Goal: Task Accomplishment & Management: Complete application form

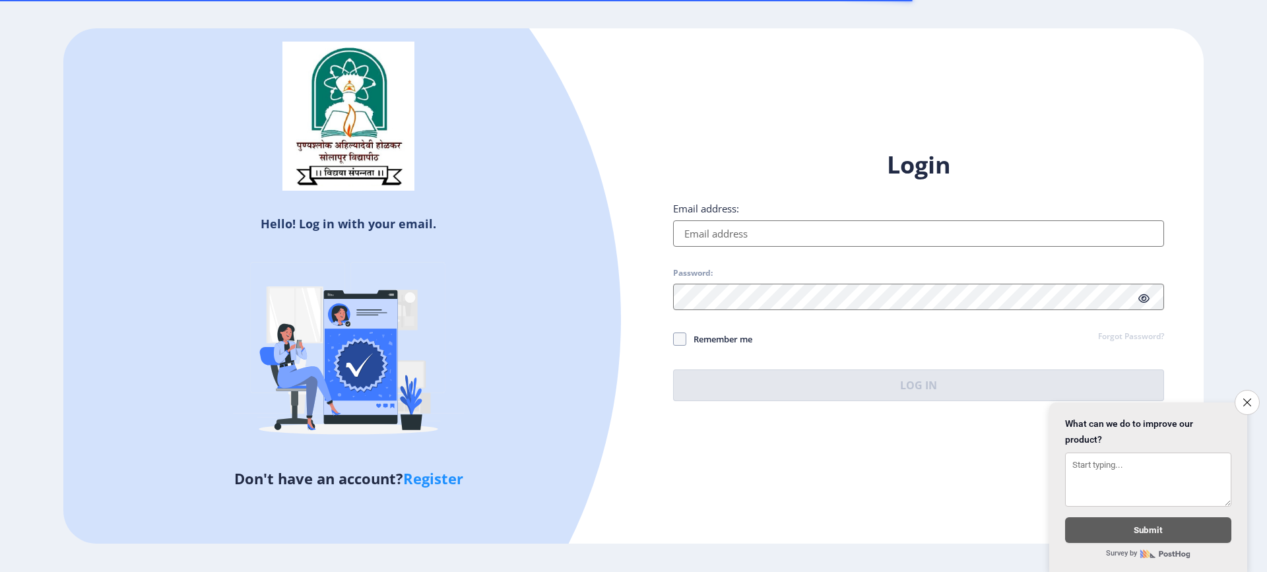
click at [766, 236] on input "Email address:" at bounding box center [918, 233] width 491 height 26
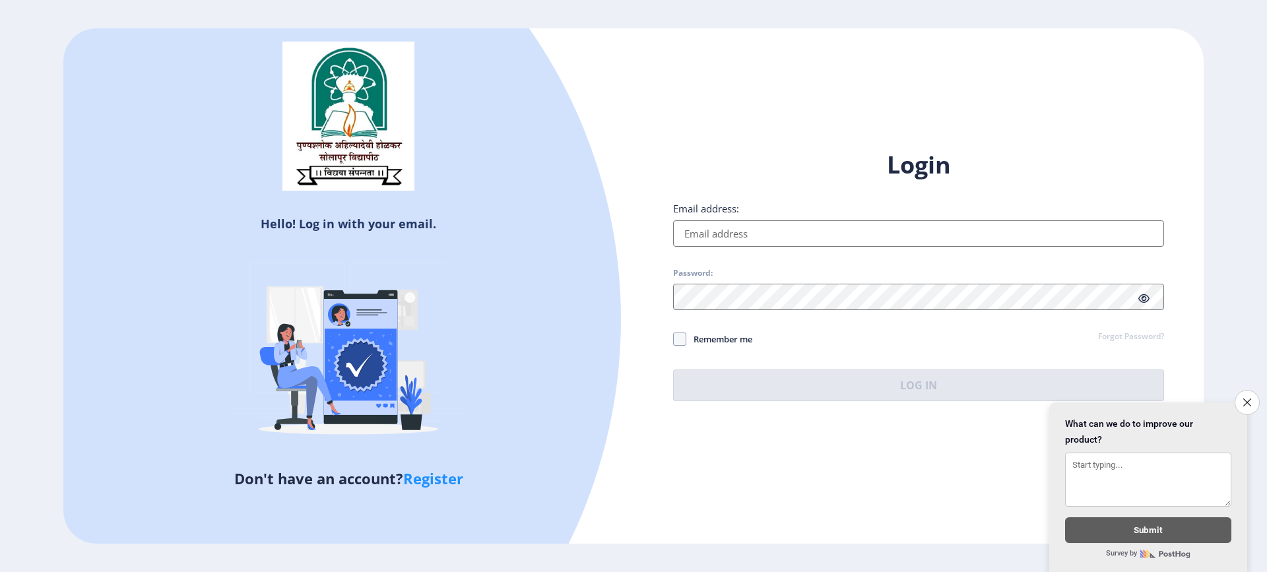
type input "[EMAIL_ADDRESS][DOMAIN_NAME]"
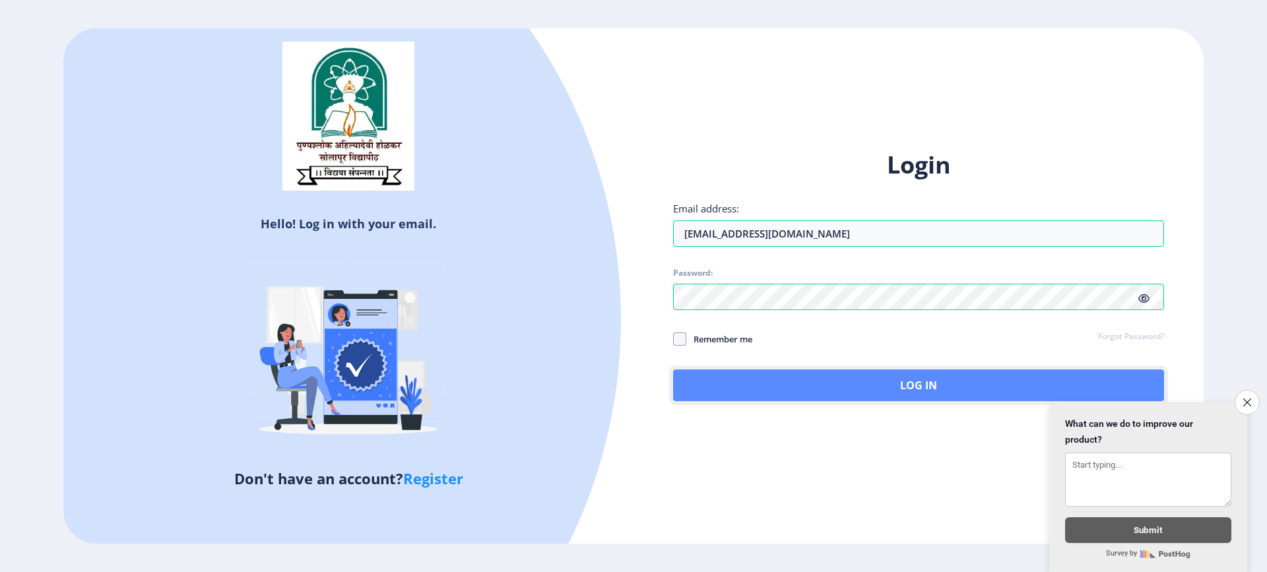
click at [794, 383] on button "Log In" at bounding box center [918, 385] width 491 height 32
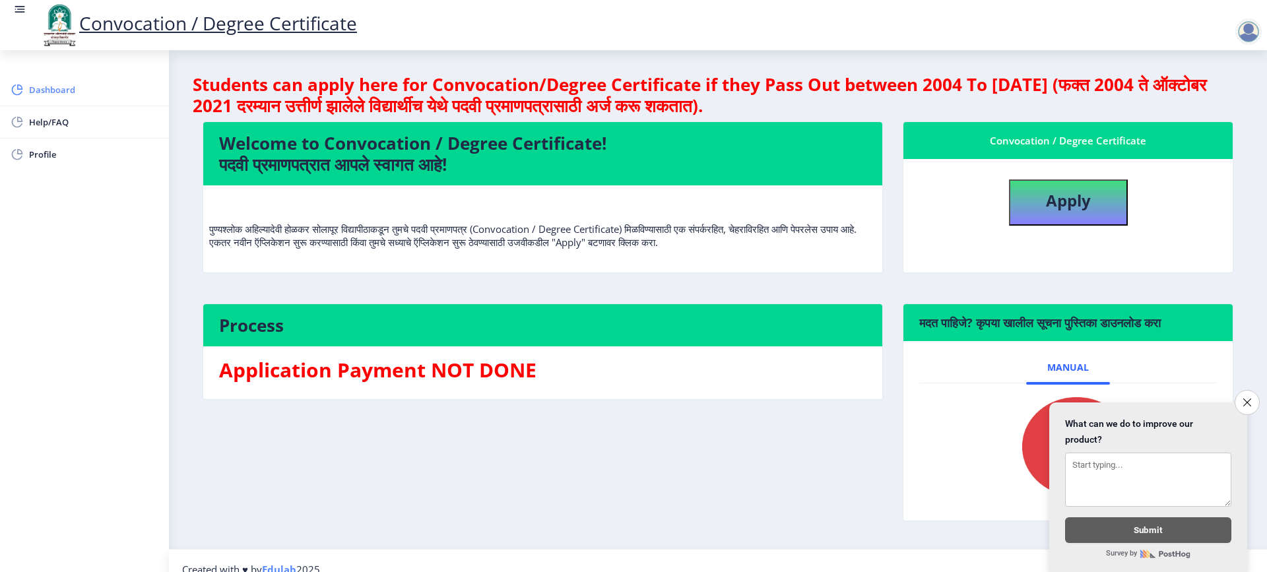
click at [57, 88] on span "Dashboard" at bounding box center [93, 90] width 129 height 16
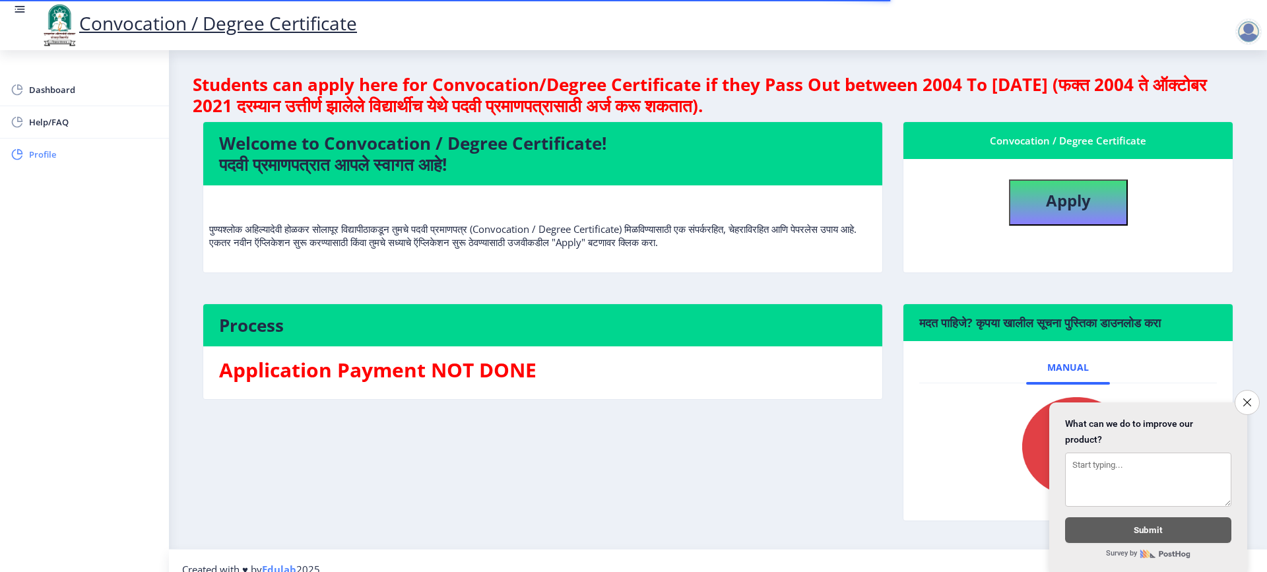
click at [86, 164] on link "Profile" at bounding box center [84, 155] width 169 height 32
select select
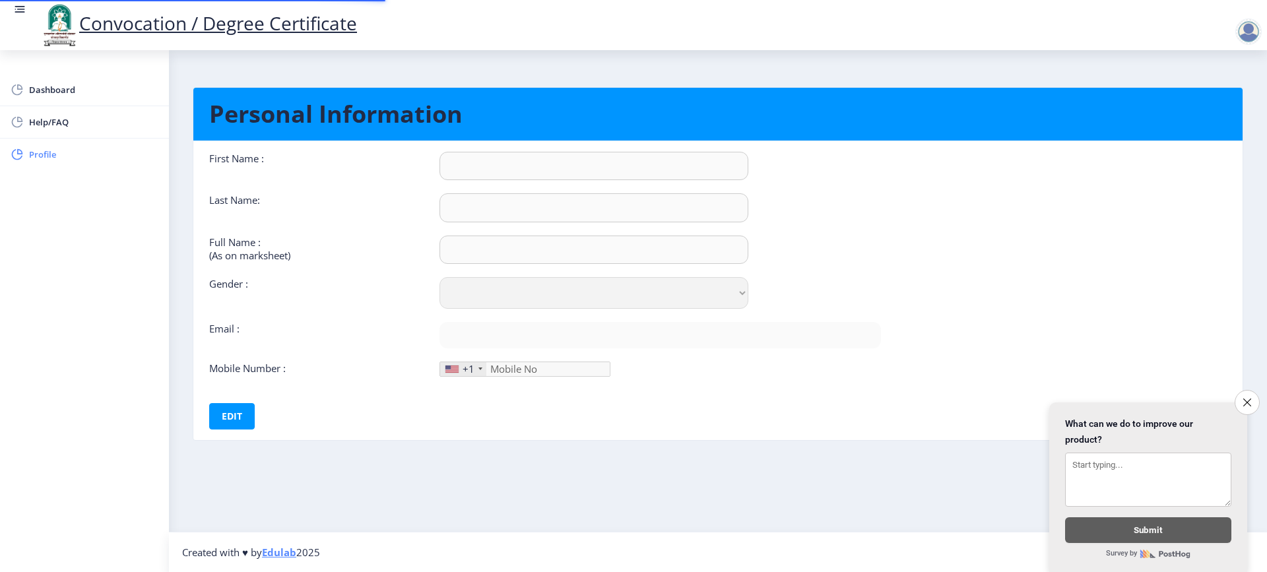
type input "Poonam"
type input "Morale"
type input "MORALE POONAM DATTATRAYA"
select select "[DEMOGRAPHIC_DATA]"
type input "[EMAIL_ADDRESS][DOMAIN_NAME]"
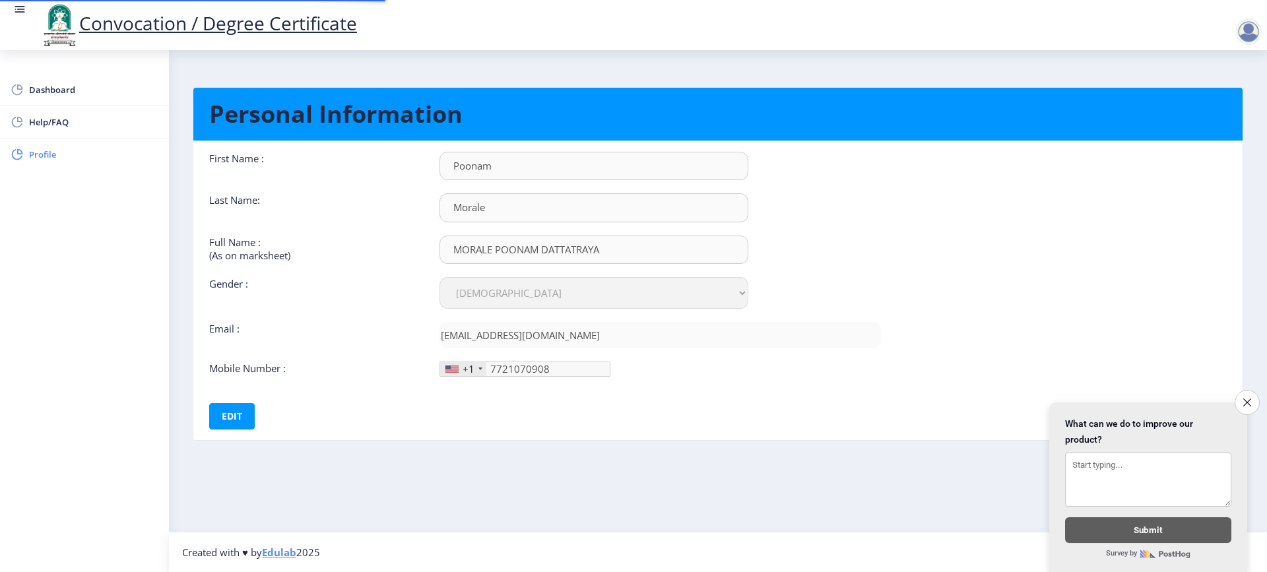
type input "[PHONE_NUMBER]"
click at [31, 83] on span "Dashboard" at bounding box center [93, 90] width 129 height 16
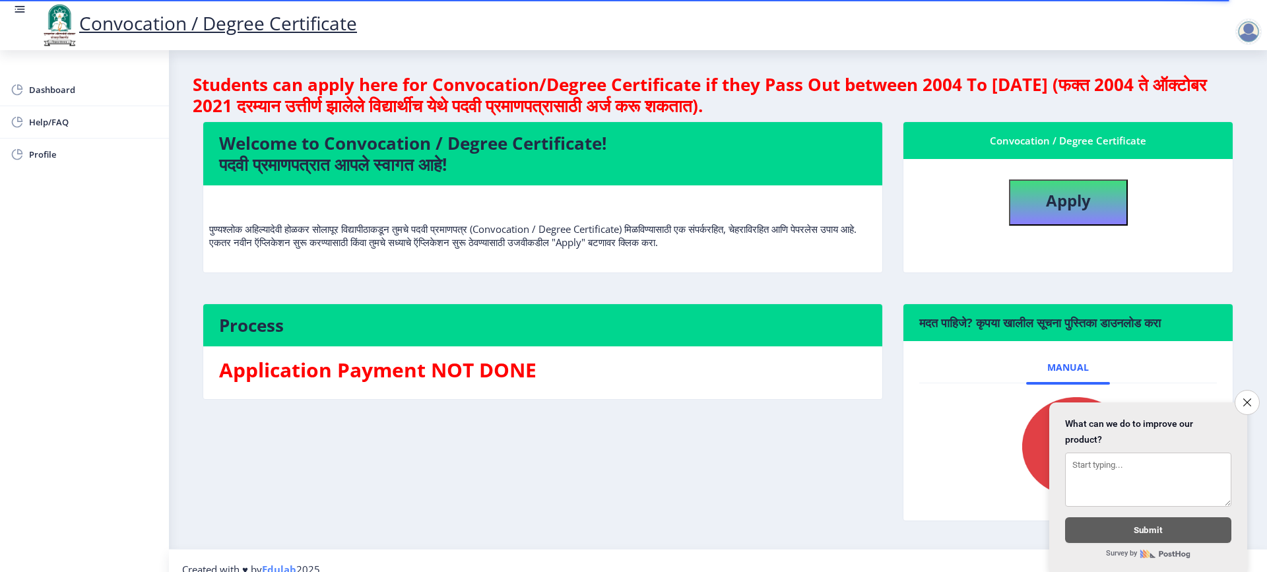
scroll to position [17, 0]
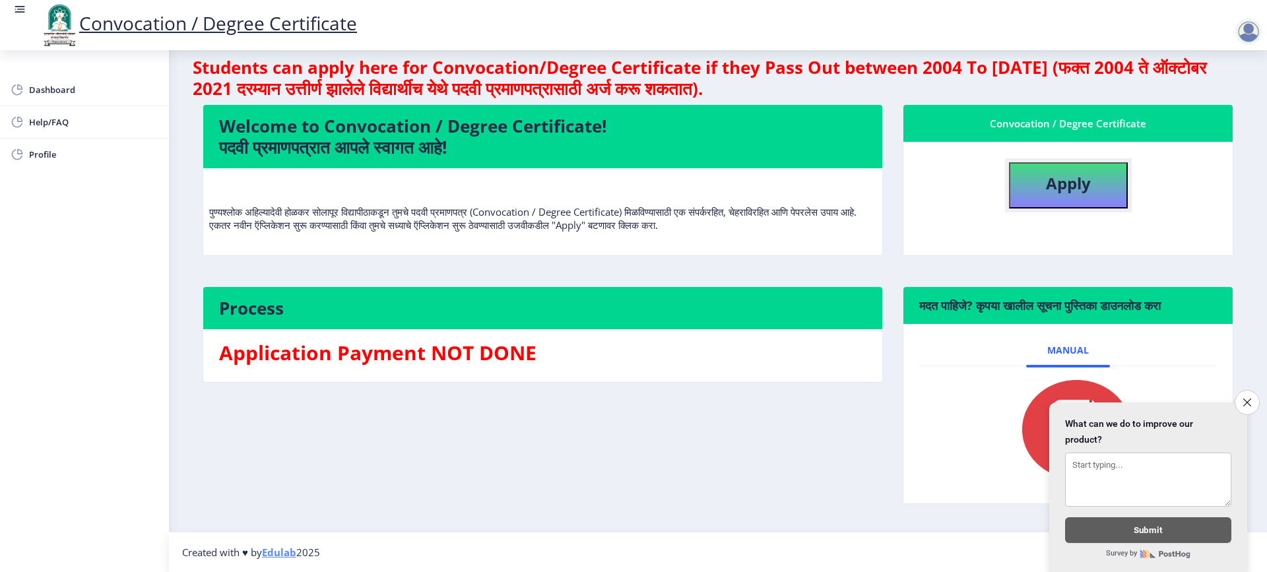
click at [1025, 186] on button "Apply" at bounding box center [1068, 185] width 119 height 46
select select
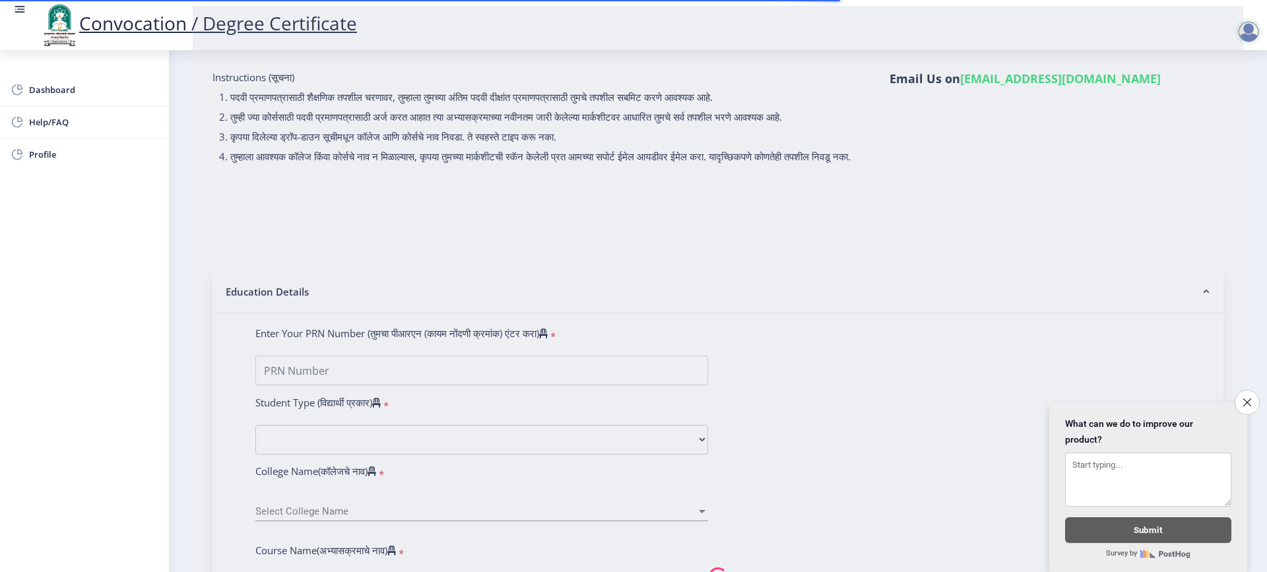
scroll to position [71, 0]
click at [348, 385] on nb-spinner at bounding box center [718, 573] width 1050 height 1141
click at [346, 381] on nb-spinner at bounding box center [718, 573] width 1050 height 1141
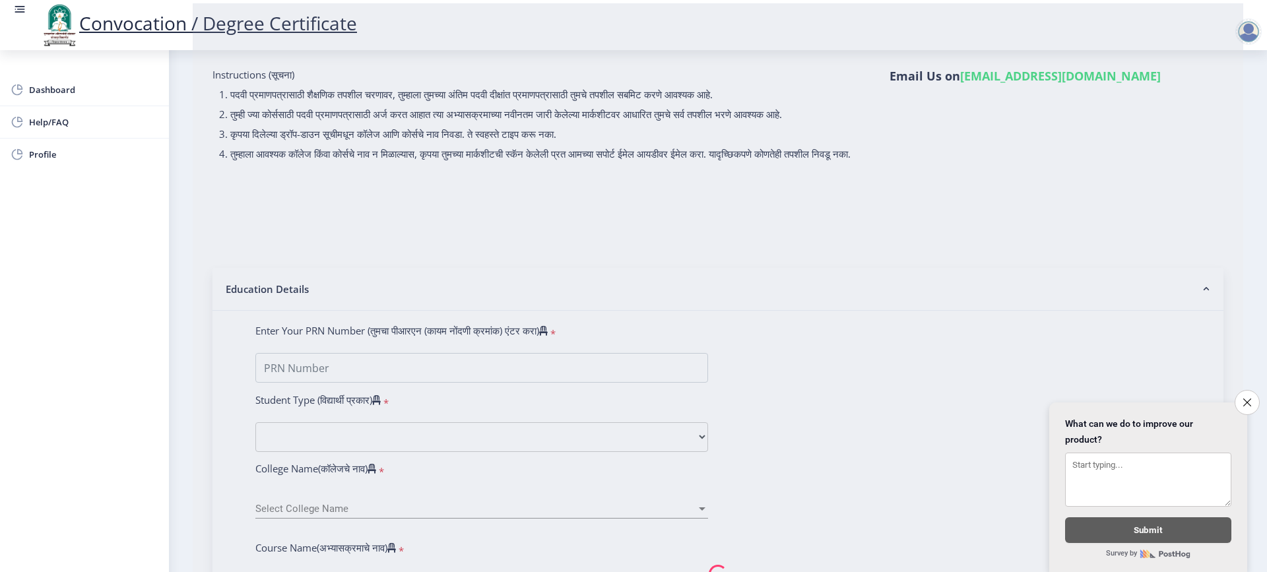
click at [343, 377] on nb-spinner at bounding box center [718, 573] width 1050 height 1141
drag, startPoint x: 344, startPoint y: 469, endPoint x: 338, endPoint y: 463, distance: 8.4
click at [343, 469] on nb-spinner at bounding box center [718, 573] width 1050 height 1141
click at [338, 447] on nb-spinner at bounding box center [718, 573] width 1050 height 1141
click at [336, 447] on nb-spinner at bounding box center [718, 573] width 1050 height 1141
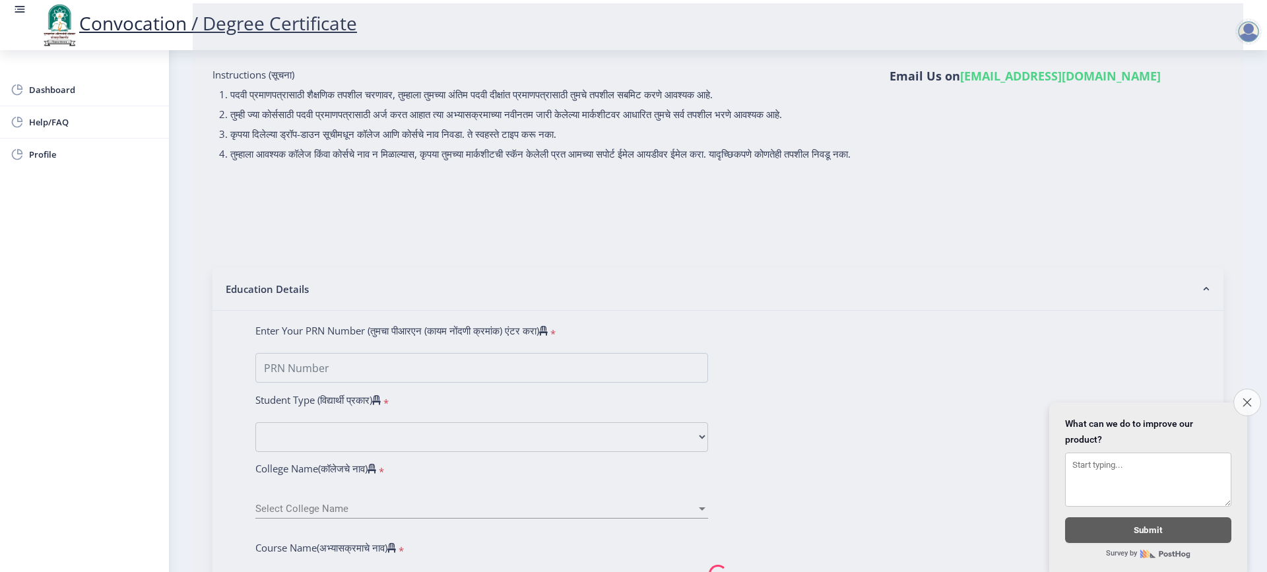
click at [1256, 403] on button "Close survey" at bounding box center [1247, 403] width 28 height 28
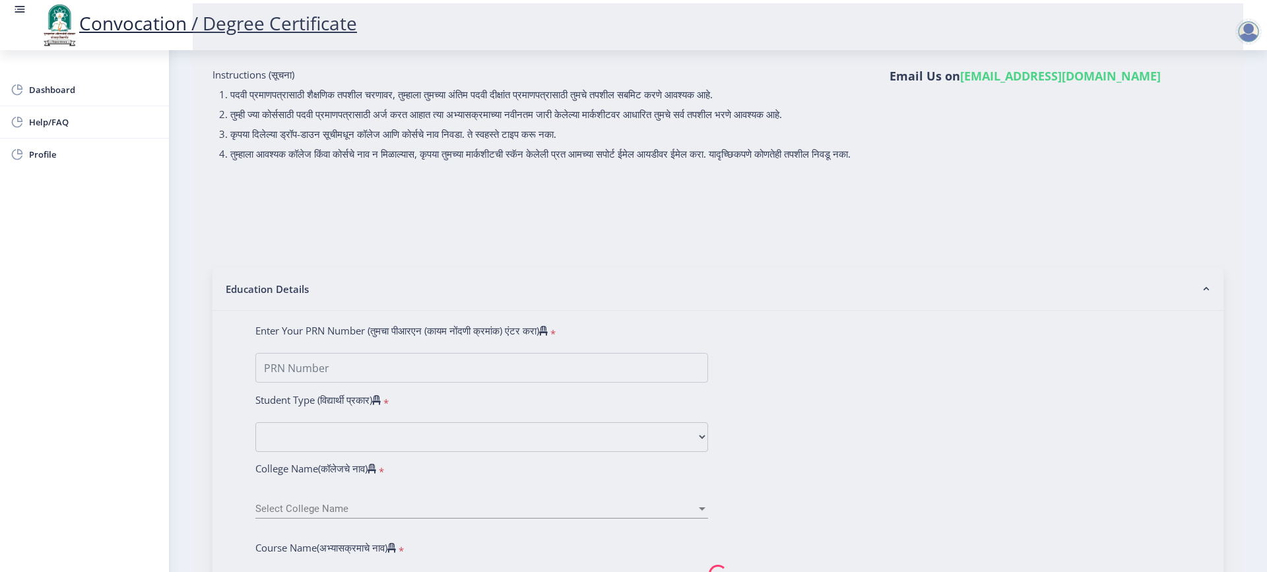
drag, startPoint x: 343, startPoint y: 359, endPoint x: 344, endPoint y: 393, distance: 33.7
click at [343, 361] on nb-spinner at bounding box center [718, 573] width 1050 height 1141
click at [344, 392] on nb-spinner at bounding box center [718, 573] width 1050 height 1141
click at [325, 371] on nb-spinner at bounding box center [718, 573] width 1050 height 1141
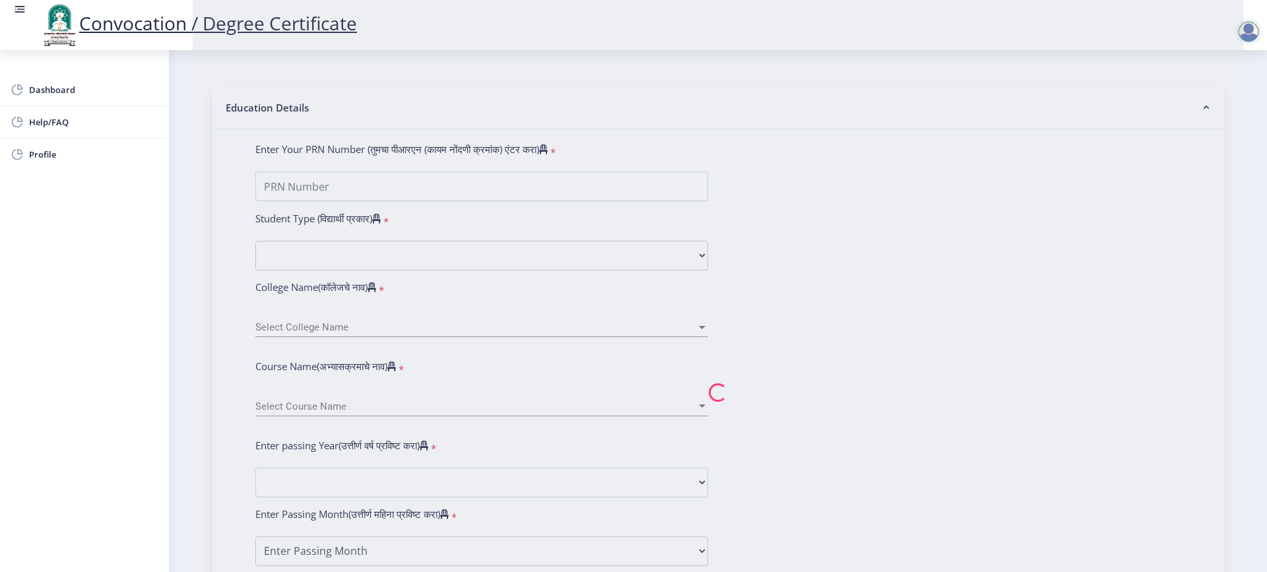
scroll to position [247, 0]
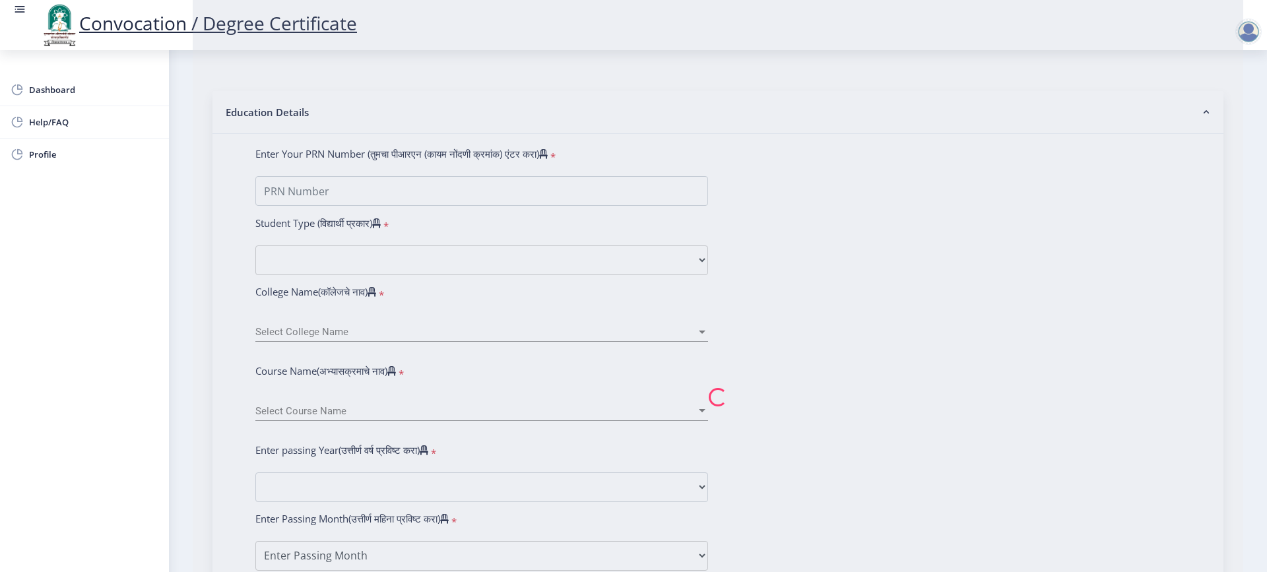
click at [333, 208] on nb-spinner at bounding box center [718, 396] width 1050 height 1141
click at [346, 189] on nb-spinner at bounding box center [718, 396] width 1050 height 1141
click at [346, 194] on nb-spinner at bounding box center [718, 396] width 1050 height 1141
click at [1067, 127] on nb-spinner at bounding box center [718, 396] width 1050 height 1141
click at [305, 188] on nb-spinner at bounding box center [718, 396] width 1050 height 1141
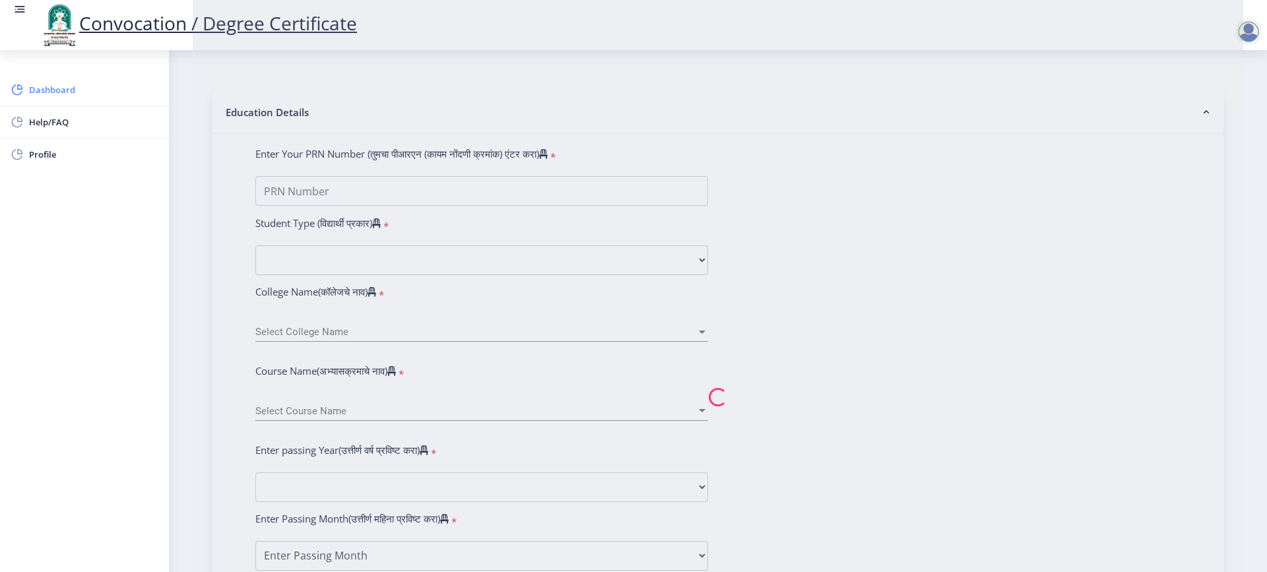
click at [63, 84] on span "Dashboard" at bounding box center [93, 90] width 129 height 16
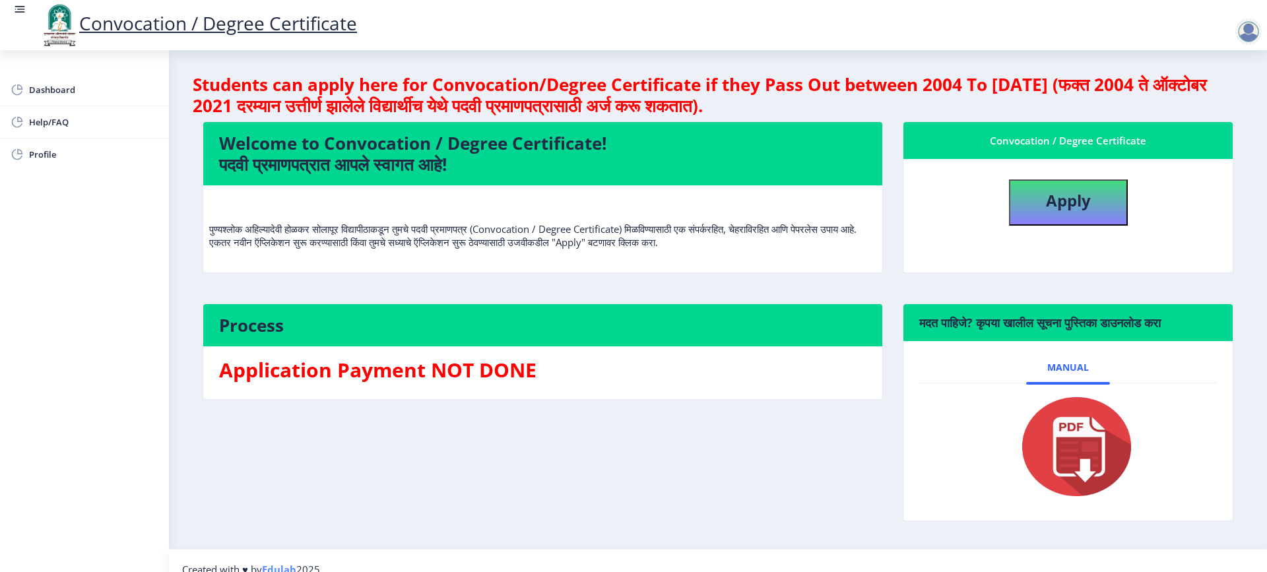
click at [381, 363] on h3 "Application Payment NOT DONE" at bounding box center [542, 370] width 647 height 26
click at [1068, 197] on b "Apply" at bounding box center [1068, 200] width 45 height 22
select select
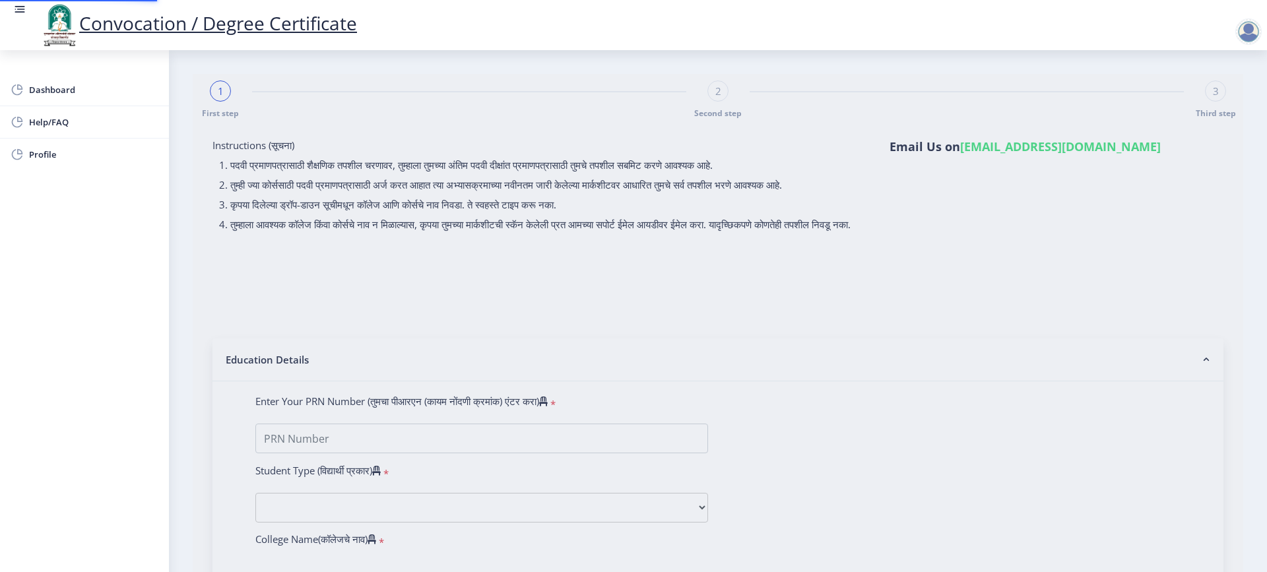
type input "MORALE POONAM DATTATRAYA"
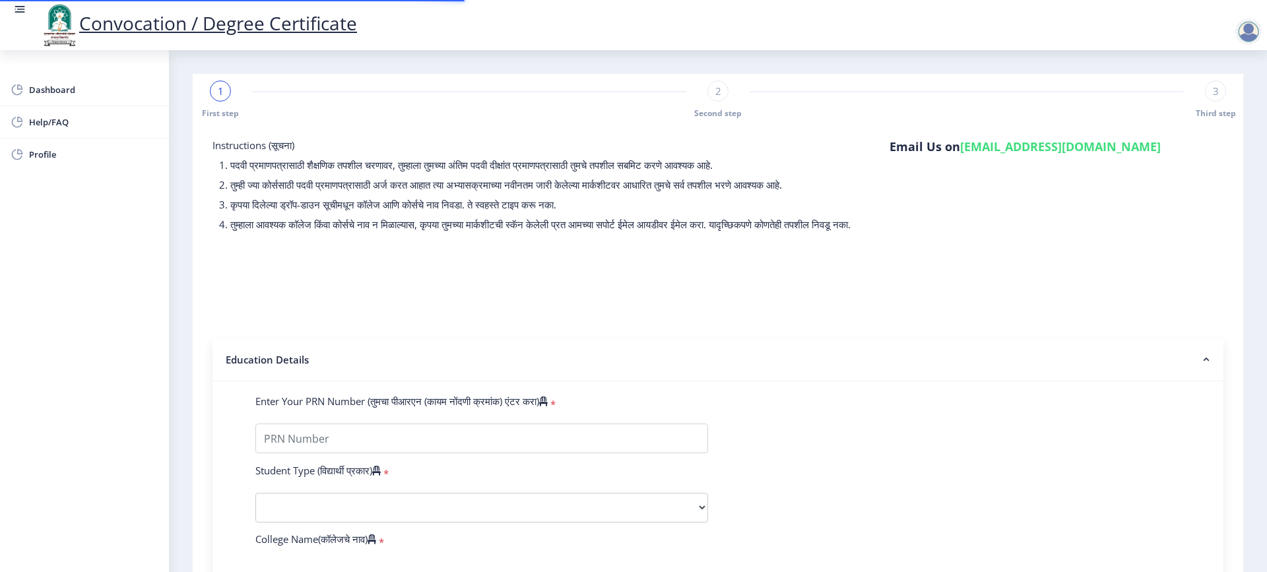
type input "0700019665"
select select "Regular"
select select "2010"
select select "March"
select select "Grade B+"
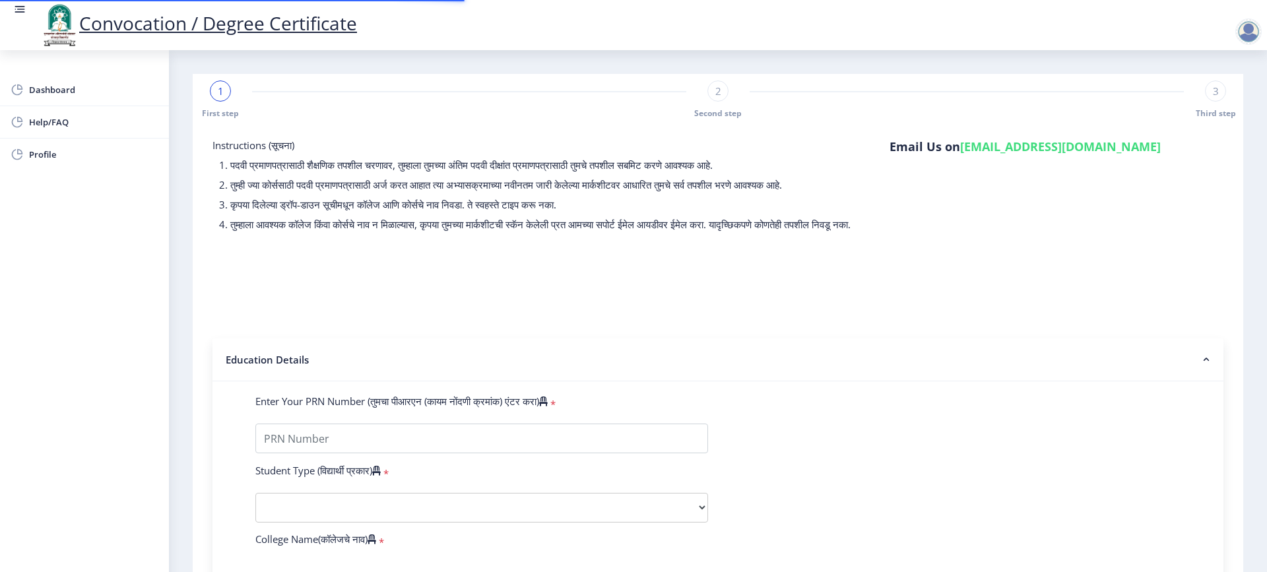
type input "25751"
type input "usha"
select select "Clinical Psychology"
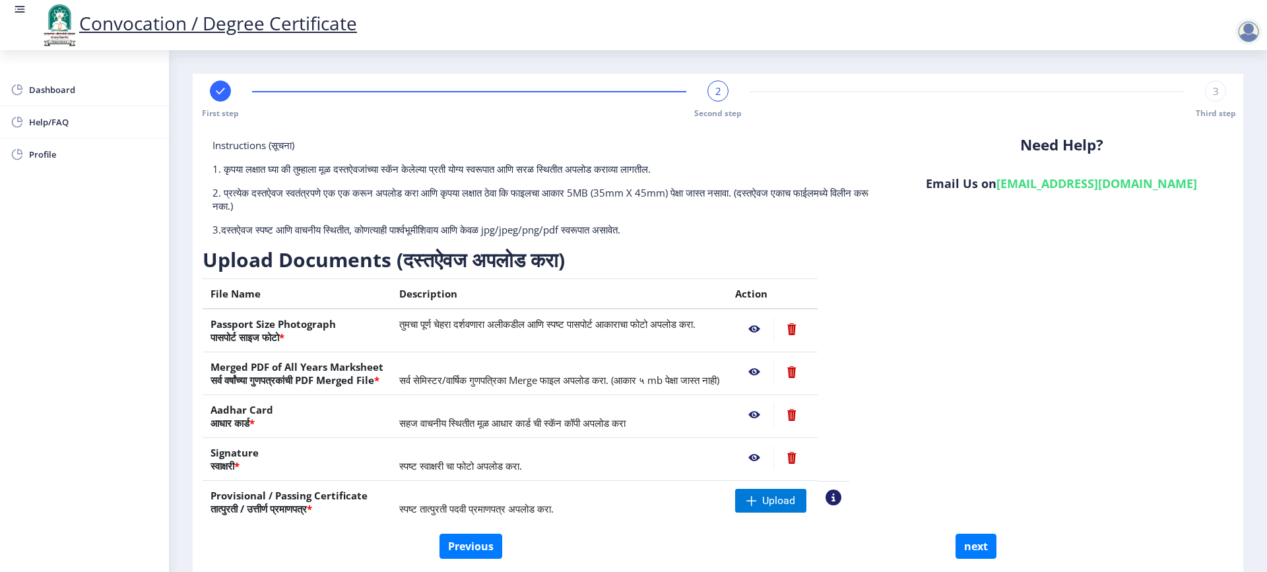
click at [779, 504] on td "Upload" at bounding box center [772, 502] width 90 height 43
click at [757, 504] on span at bounding box center [751, 500] width 11 height 11
click at [773, 373] on nb-action at bounding box center [754, 372] width 38 height 24
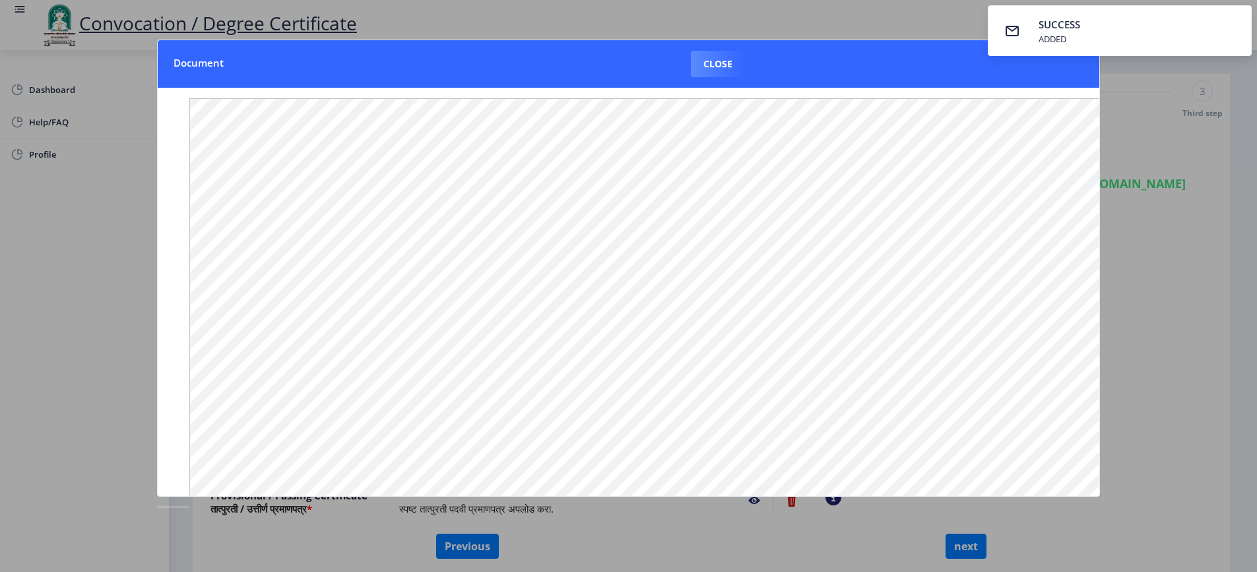
drag, startPoint x: 697, startPoint y: 61, endPoint x: 695, endPoint y: 72, distance: 10.7
click at [697, 61] on button "Close" at bounding box center [718, 64] width 54 height 26
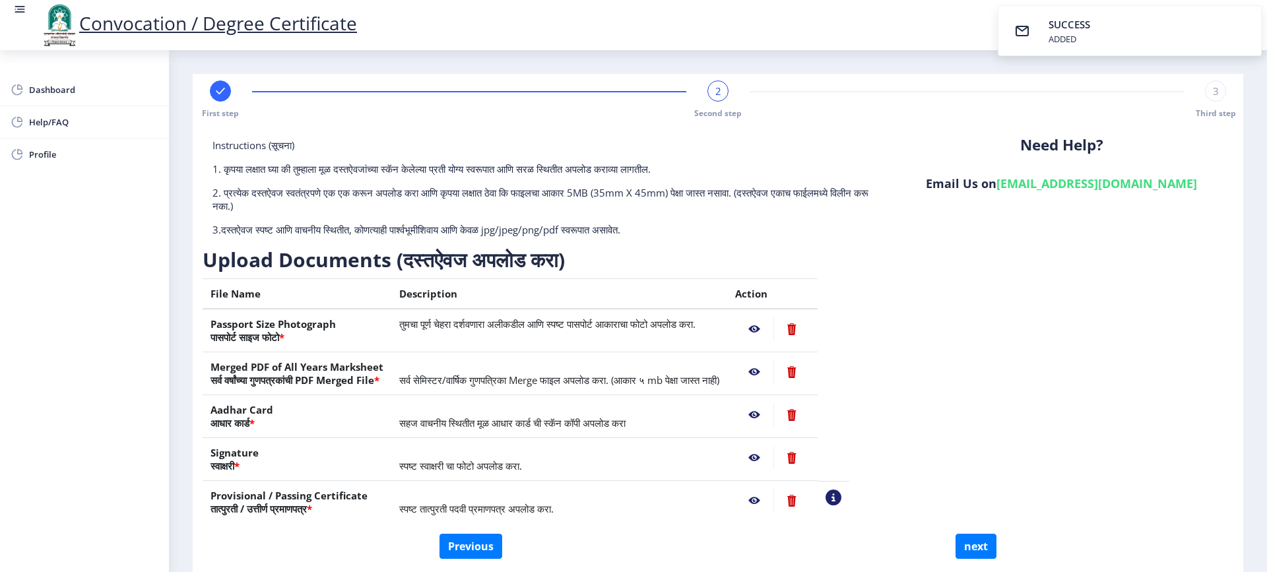
click at [773, 324] on nb-action at bounding box center [754, 329] width 38 height 24
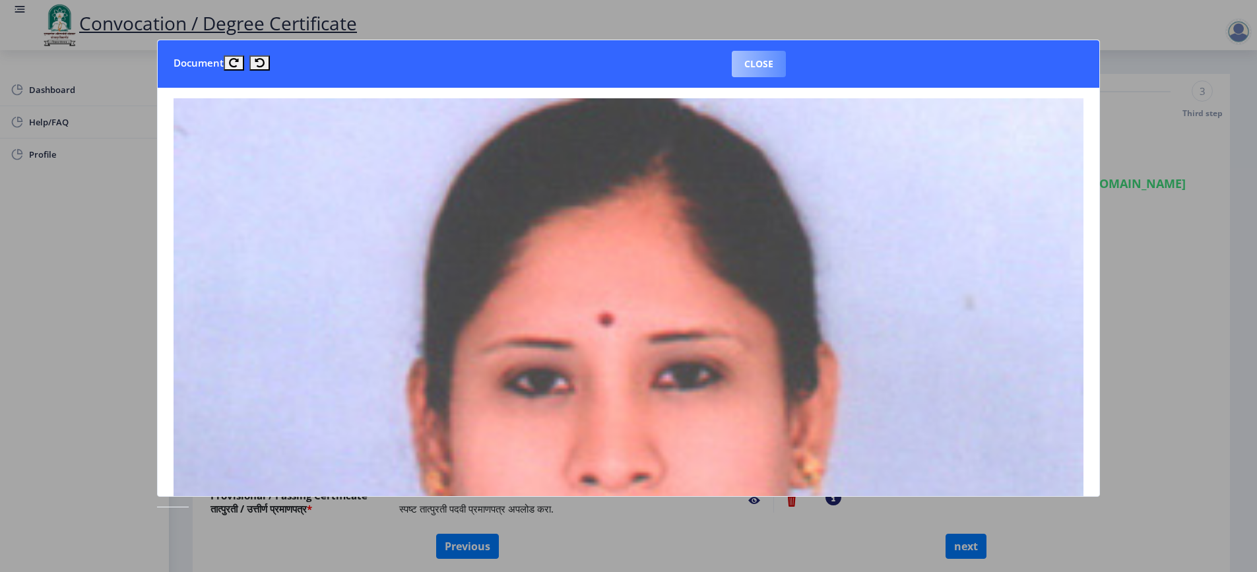
click at [763, 75] on button "Close" at bounding box center [759, 64] width 54 height 26
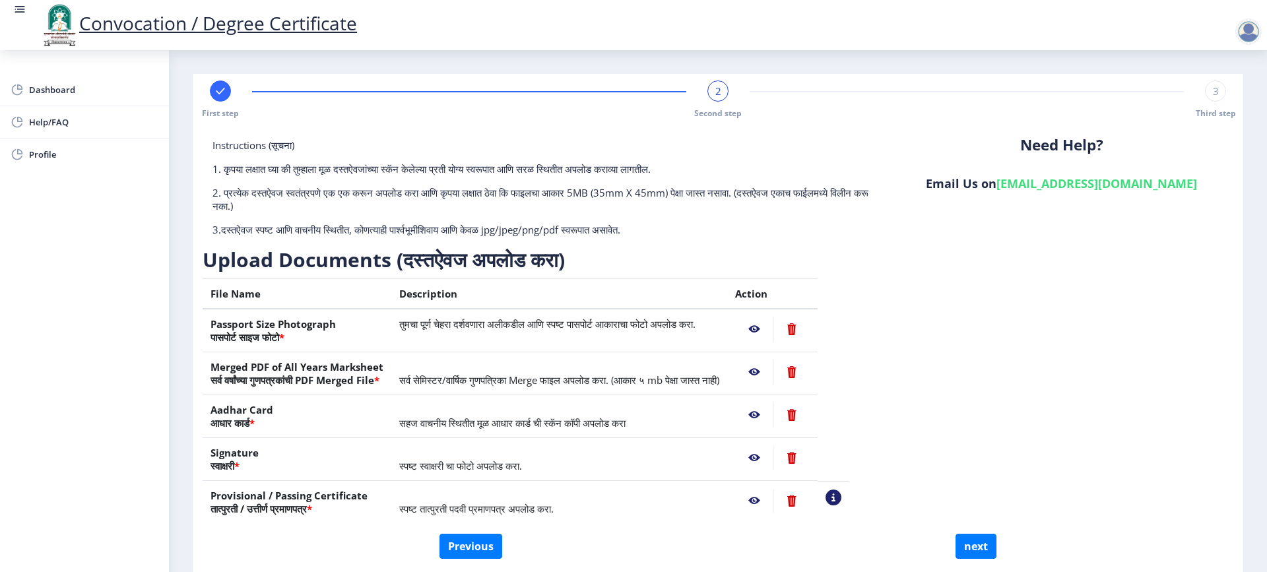
click at [773, 375] on nb-action at bounding box center [754, 372] width 38 height 24
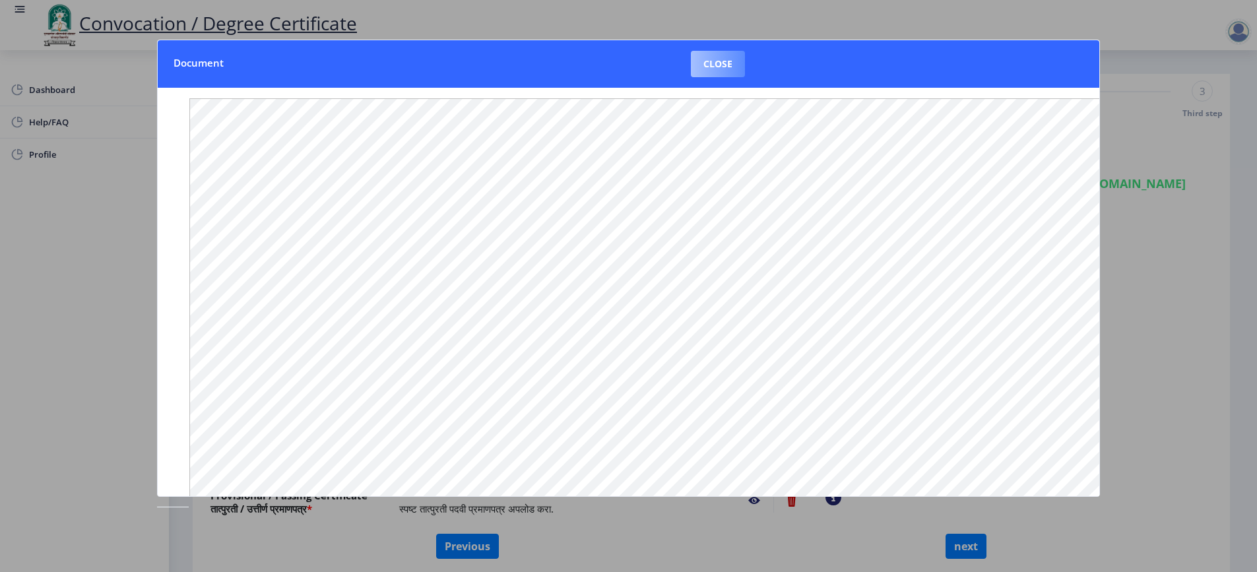
click at [707, 62] on button "Close" at bounding box center [718, 64] width 54 height 26
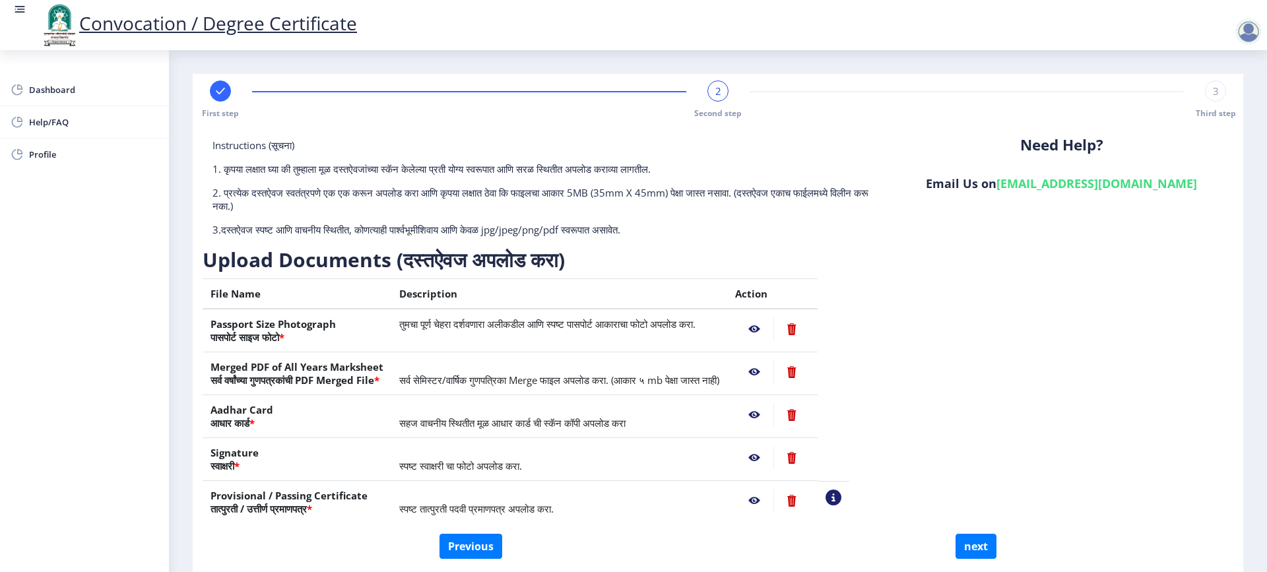
click at [773, 412] on nb-action at bounding box center [754, 415] width 38 height 24
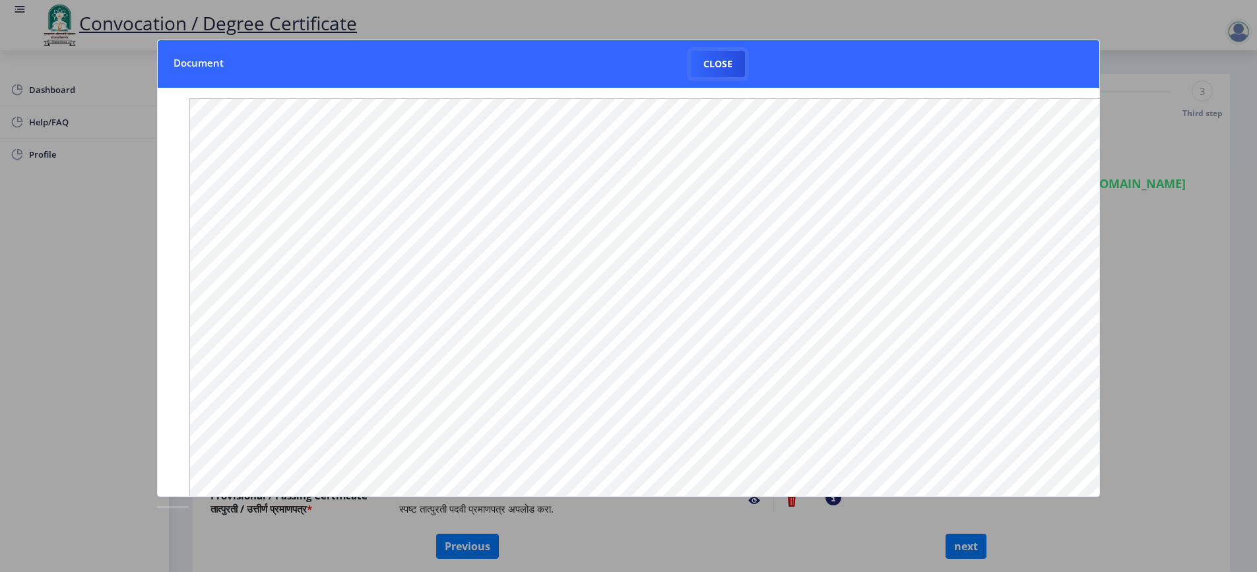
click at [705, 69] on button "Close" at bounding box center [718, 64] width 54 height 26
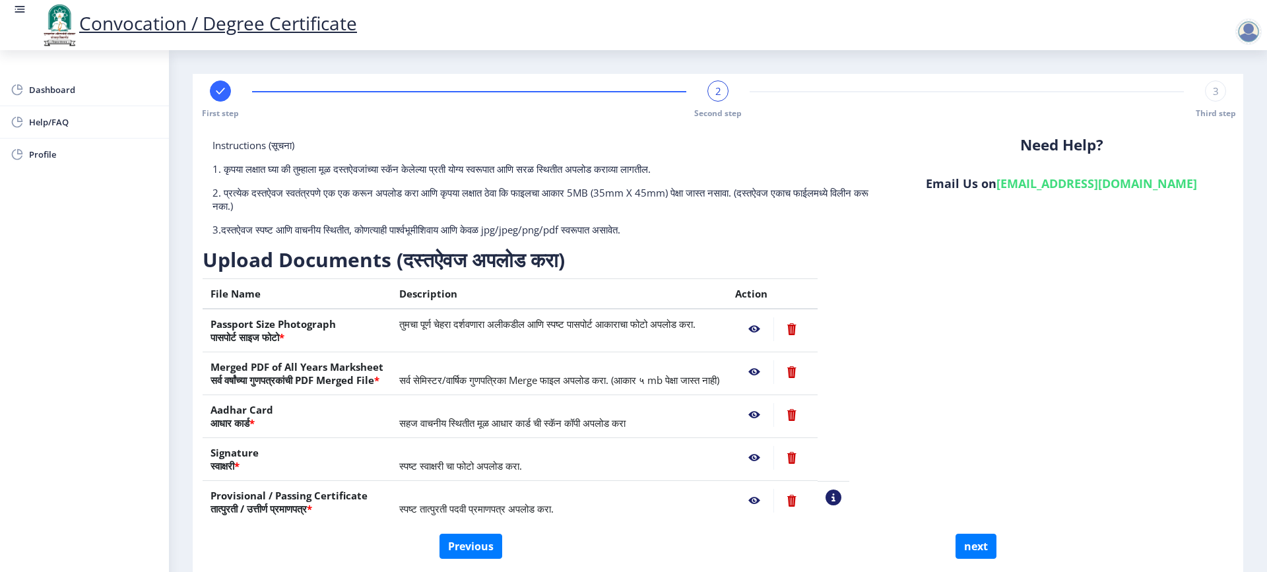
click at [773, 459] on nb-action at bounding box center [754, 458] width 38 height 24
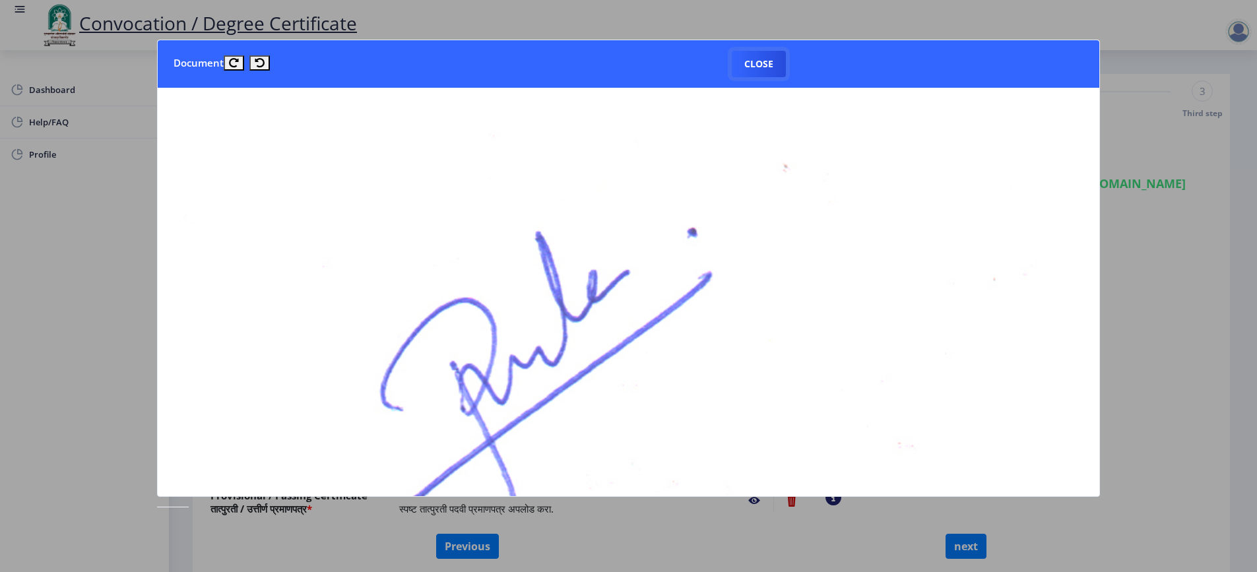
drag, startPoint x: 746, startPoint y: 64, endPoint x: 757, endPoint y: 86, distance: 25.4
click at [746, 64] on button "Close" at bounding box center [759, 64] width 54 height 26
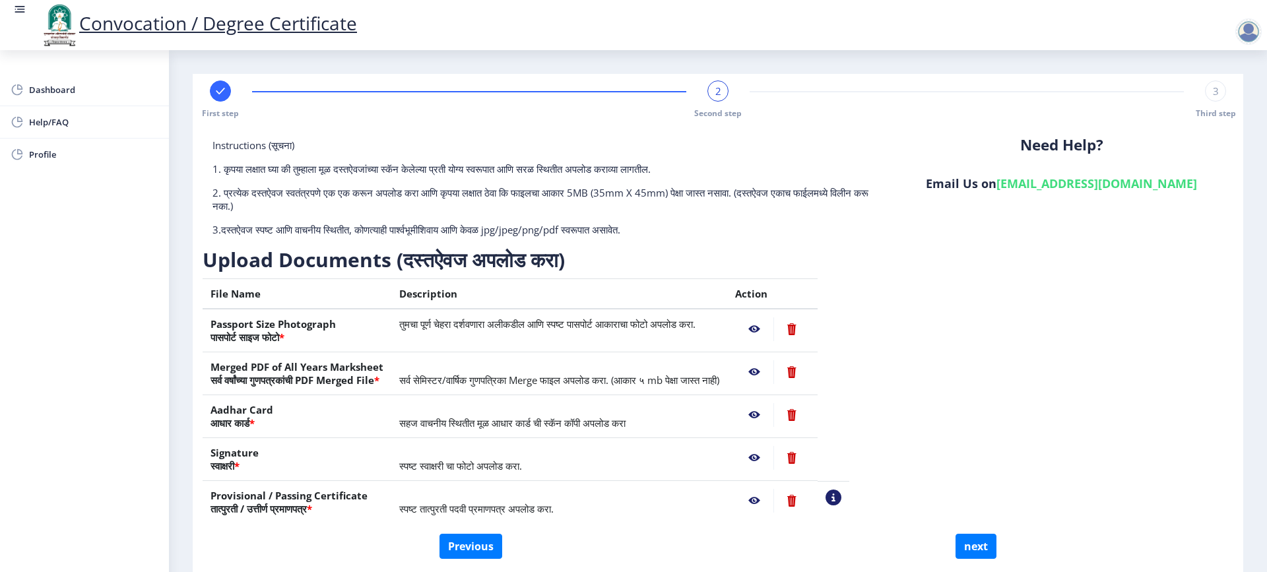
scroll to position [55, 0]
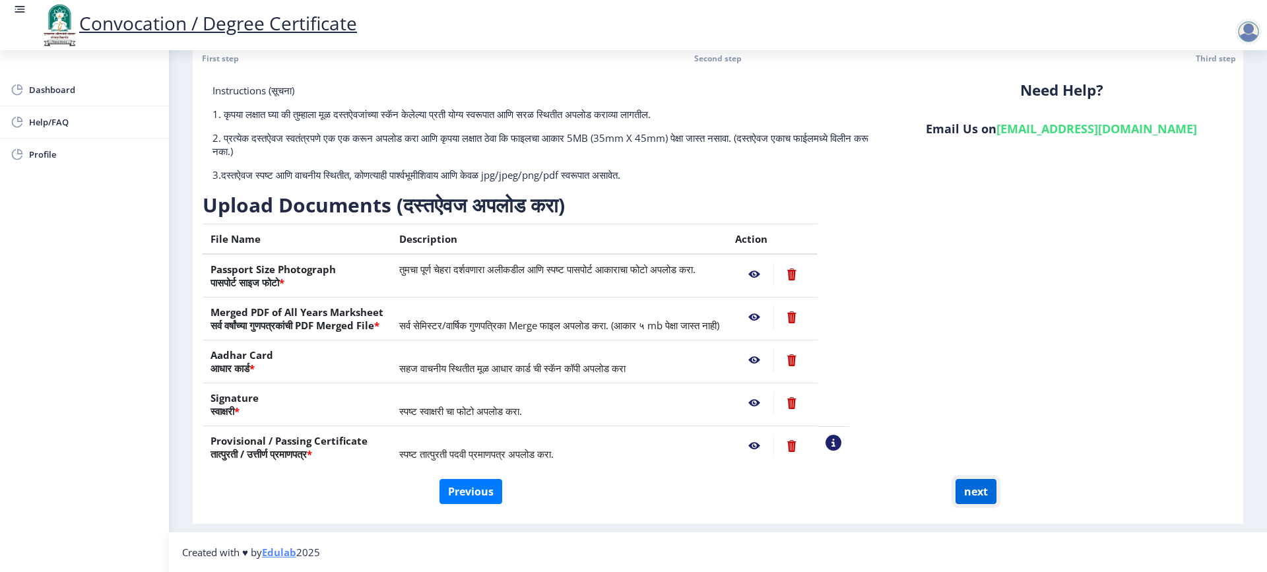
click at [973, 491] on button "next" at bounding box center [975, 491] width 41 height 25
select select
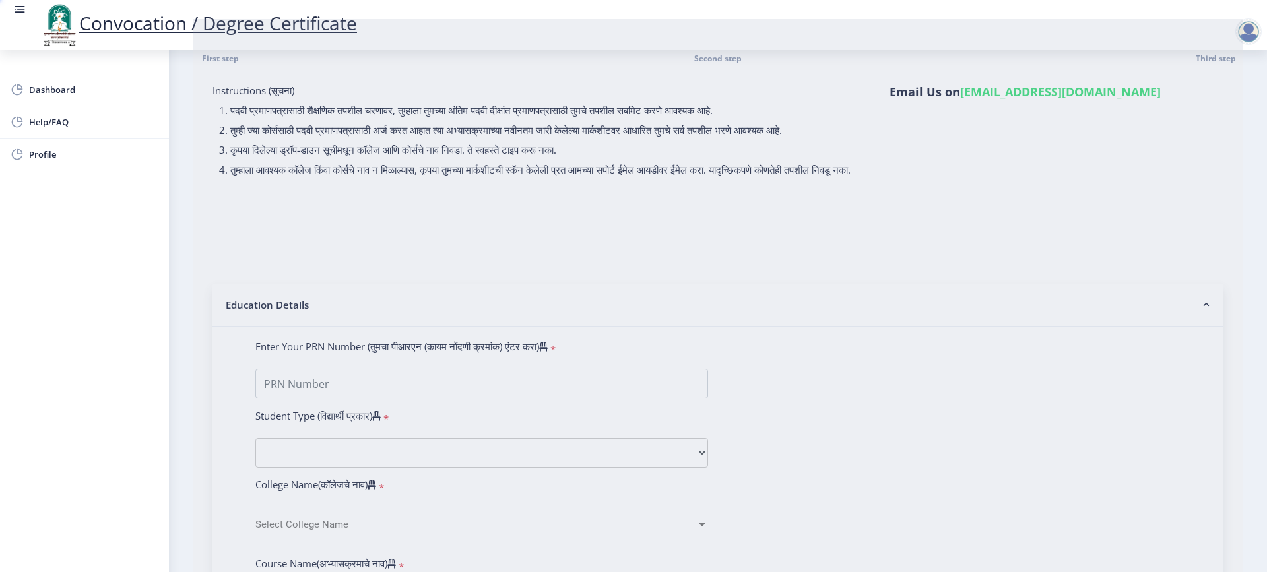
type input "MORALE POONAM DATTATRAYA"
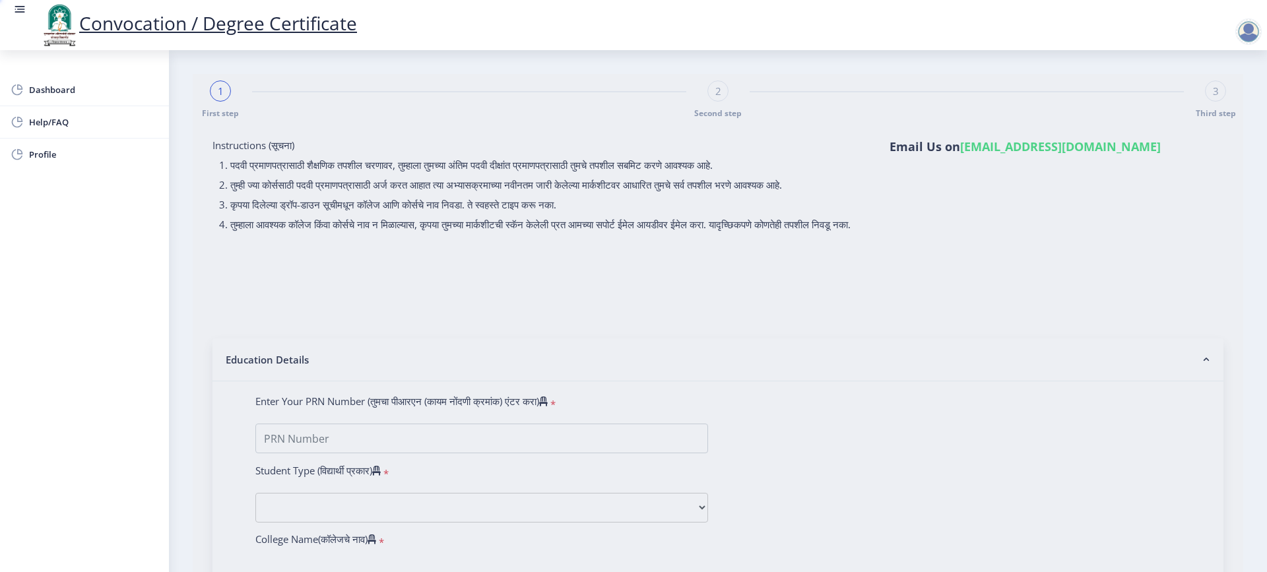
select select
type input "MORALE POONAM DATTATRAYA"
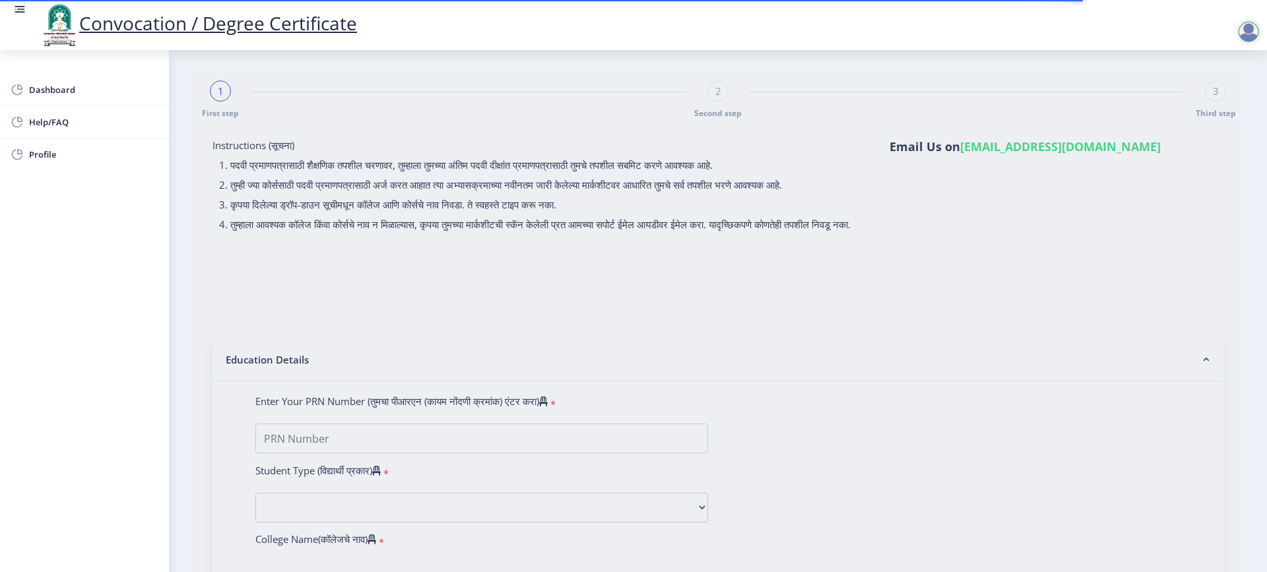
type input "0700019665"
select select "Regular"
select select "2010"
select select "March"
select select "Grade B+"
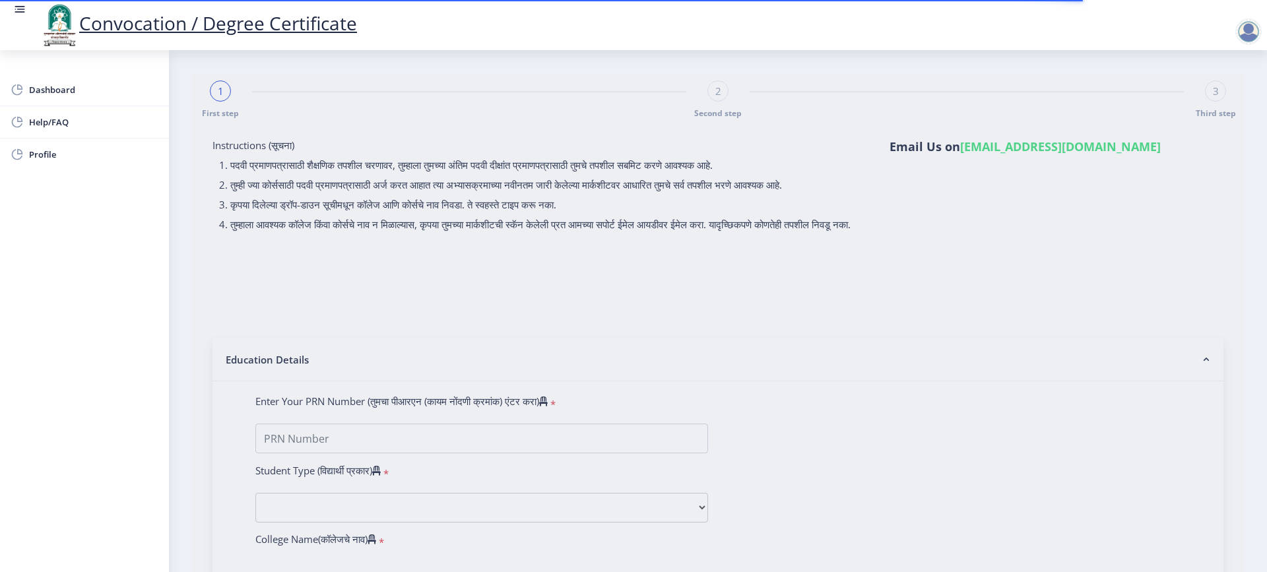
type input "25751"
type input "usha"
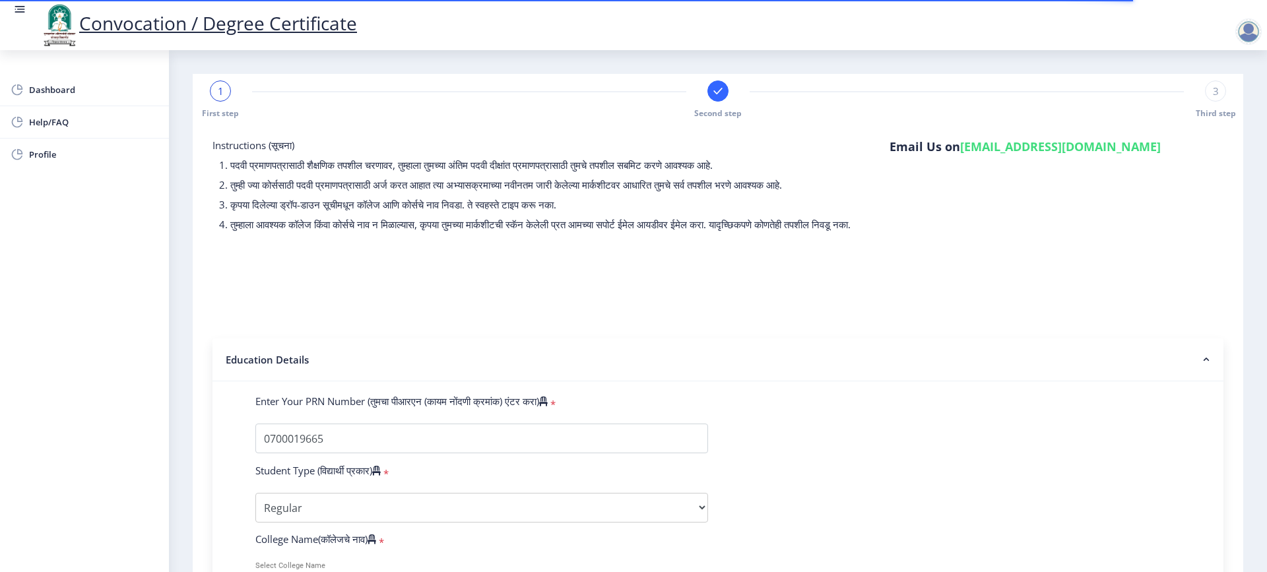
select select
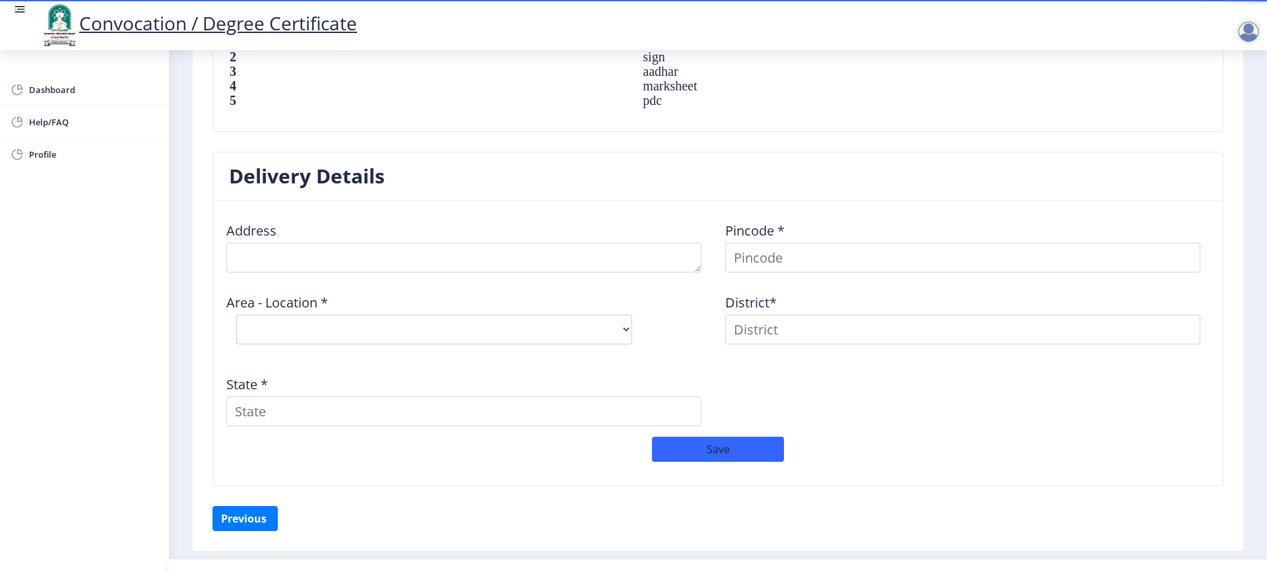
scroll to position [969, 0]
click at [312, 238] on div "Address" at bounding box center [468, 239] width 499 height 61
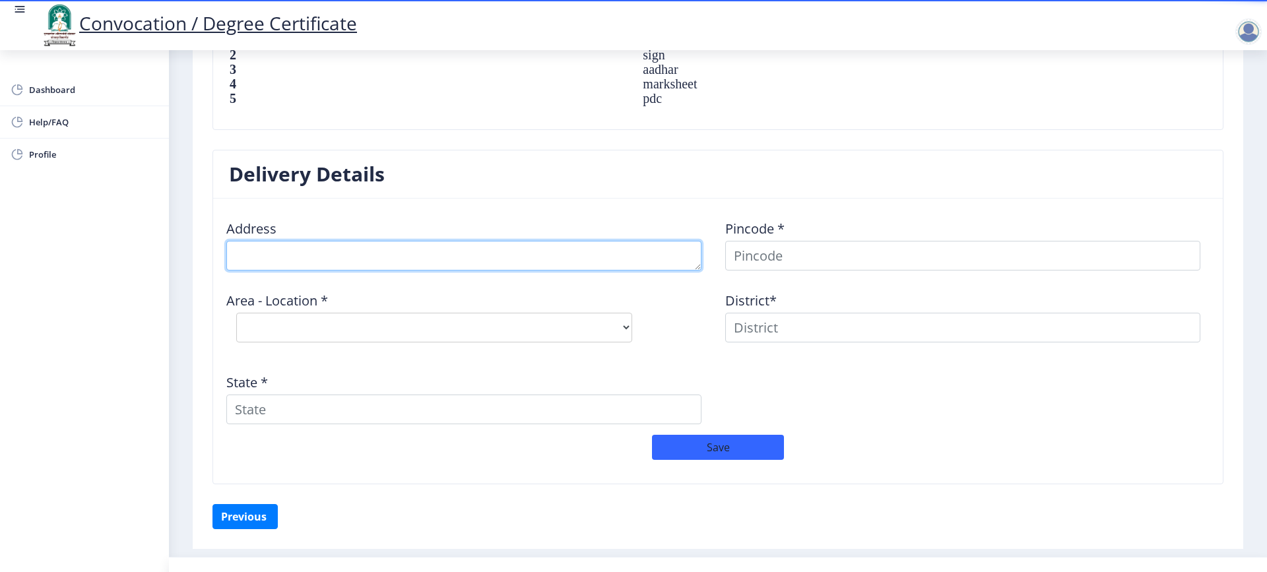
click at [307, 267] on textarea at bounding box center [463, 256] width 475 height 30
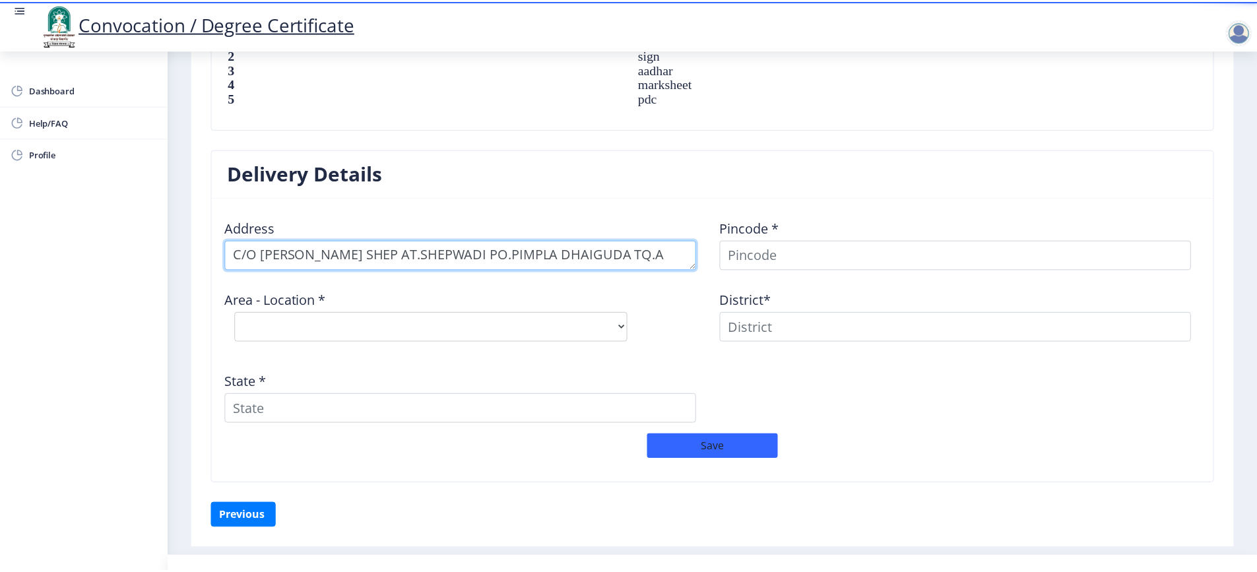
scroll to position [14, 0]
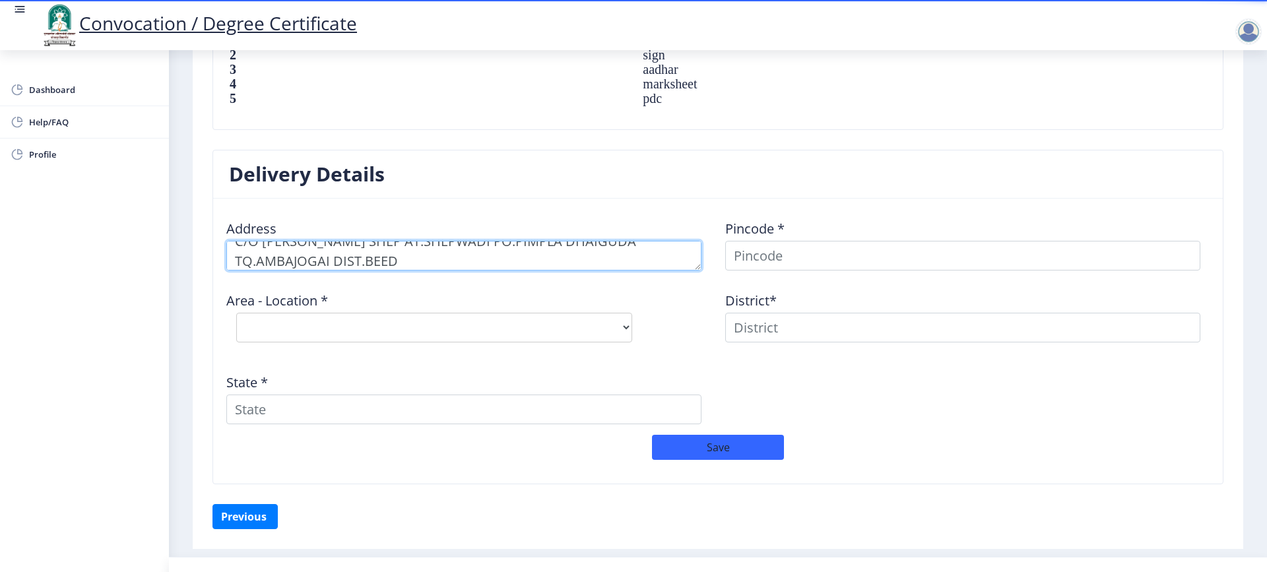
type textarea "C/O [PERSON_NAME] SHEP AT.SHEPWADI PO.PIMPLA DHAIGUDA TQ.AMBAJOGAI DIST.BEED"
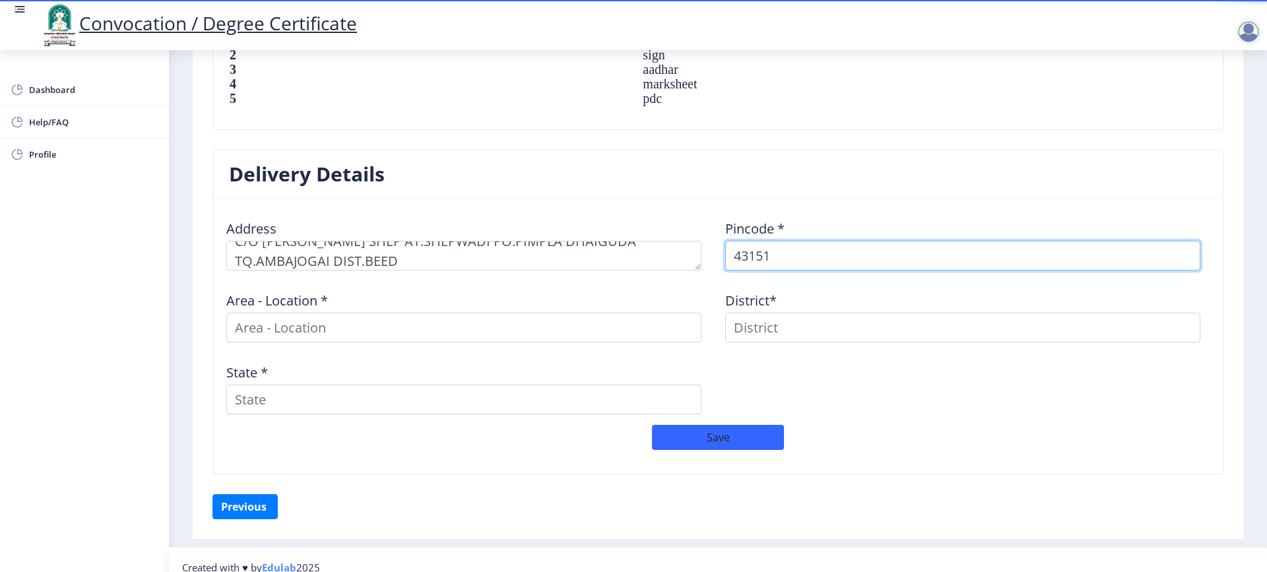
type input "431517"
select select
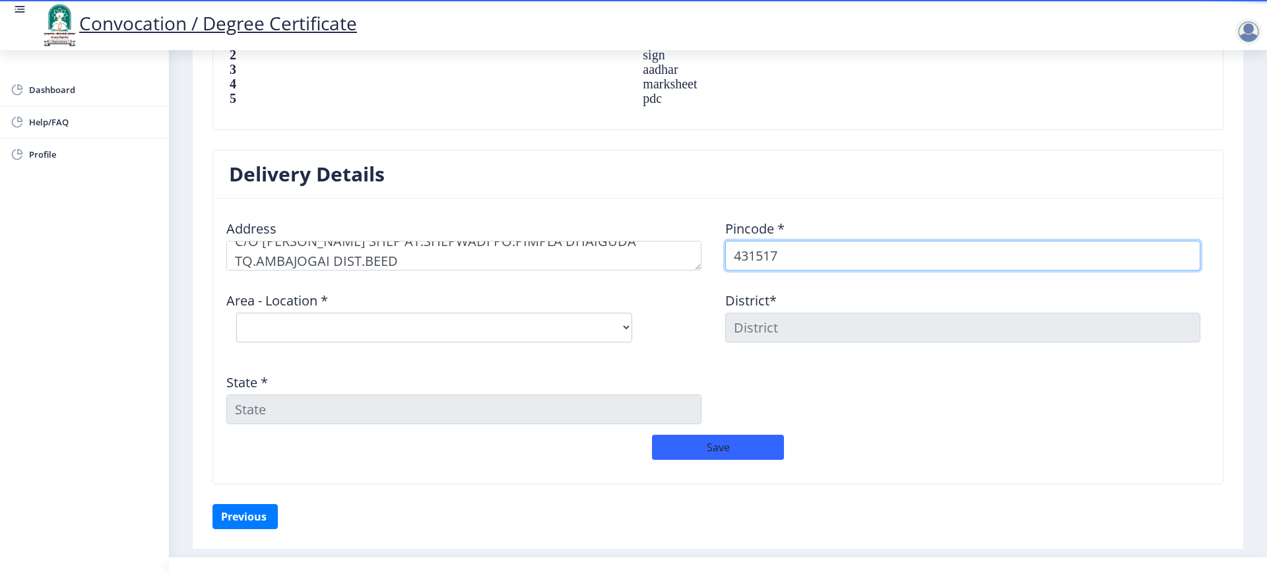
type input "431517"
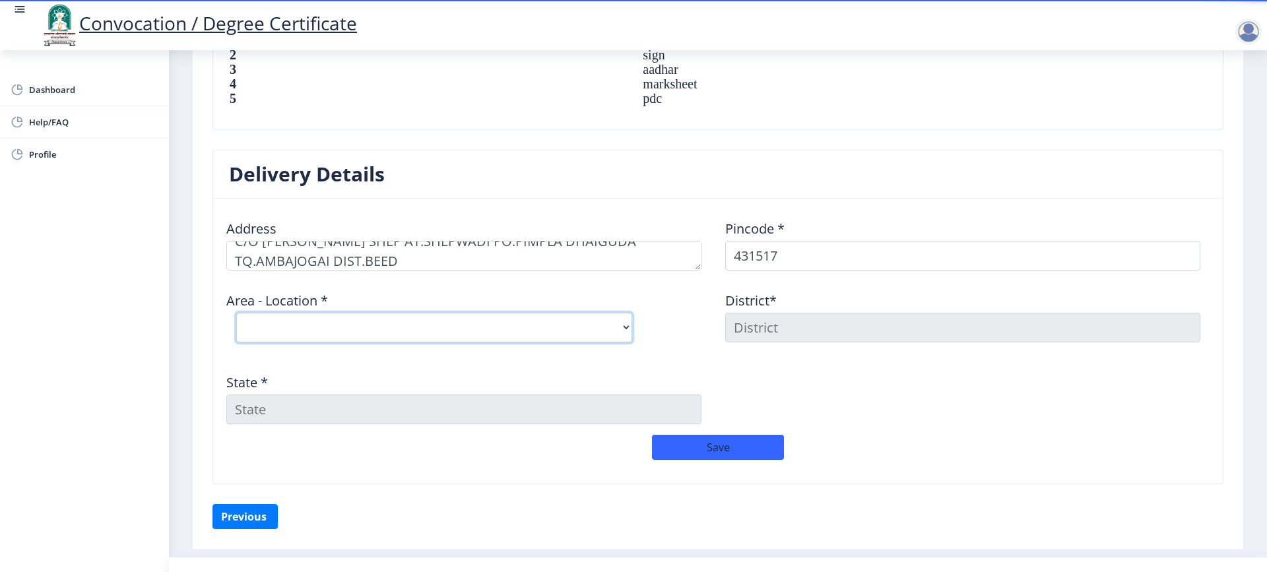
click at [288, 320] on select "Select Area Location Adas B.O Ambajogai S.O Apegaon B.O Bardapur B.O Chanai B.O…" at bounding box center [434, 328] width 396 height 30
select select "14: Object"
click at [236, 313] on select "Select Area Location Adas B.O Ambajogai S.O Apegaon B.O Bardapur B.O Chanai B.O…" at bounding box center [434, 328] width 396 height 30
type input "BEED"
type input "[GEOGRAPHIC_DATA]"
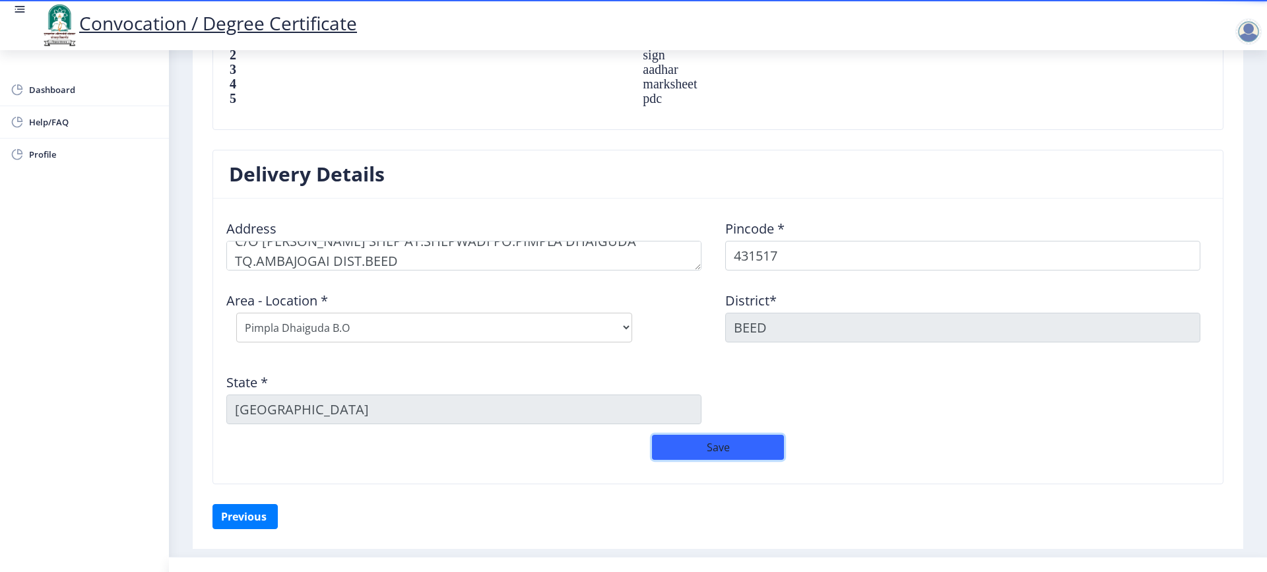
click at [689, 449] on button "Save" at bounding box center [718, 447] width 132 height 25
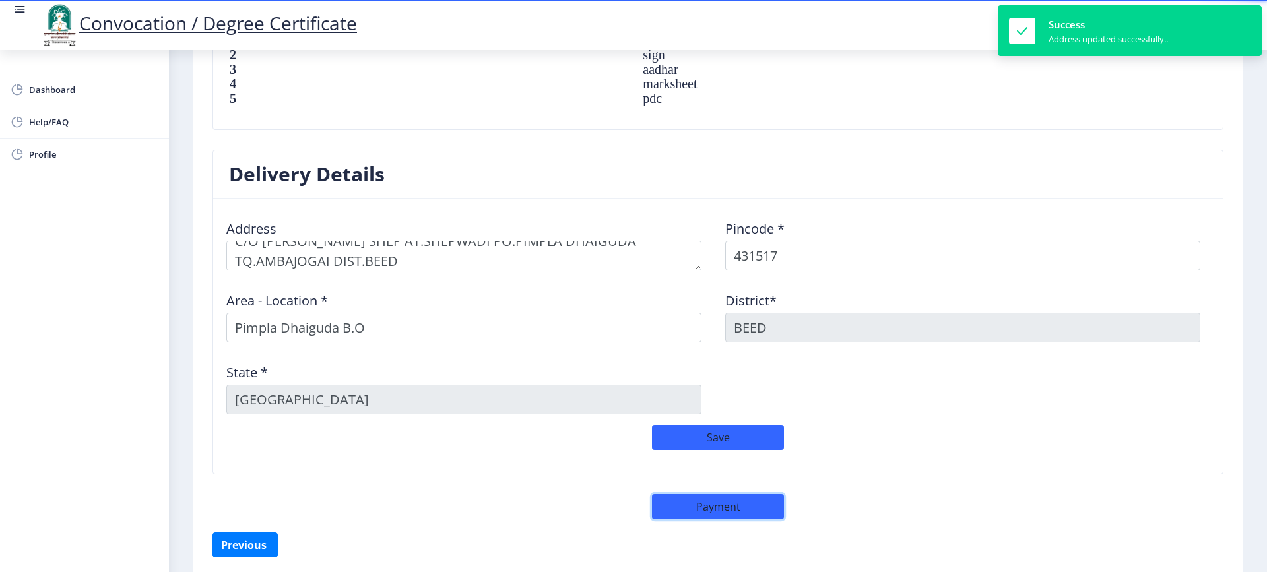
click at [722, 513] on button "Payment" at bounding box center [718, 506] width 132 height 25
select select "sealed"
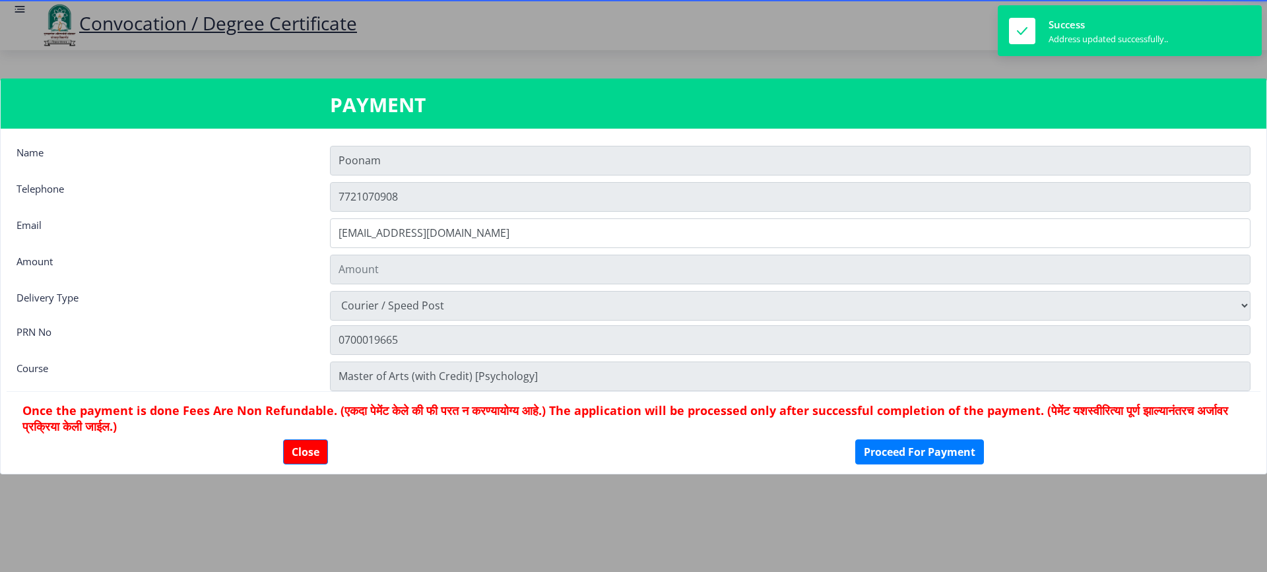
type input "1885"
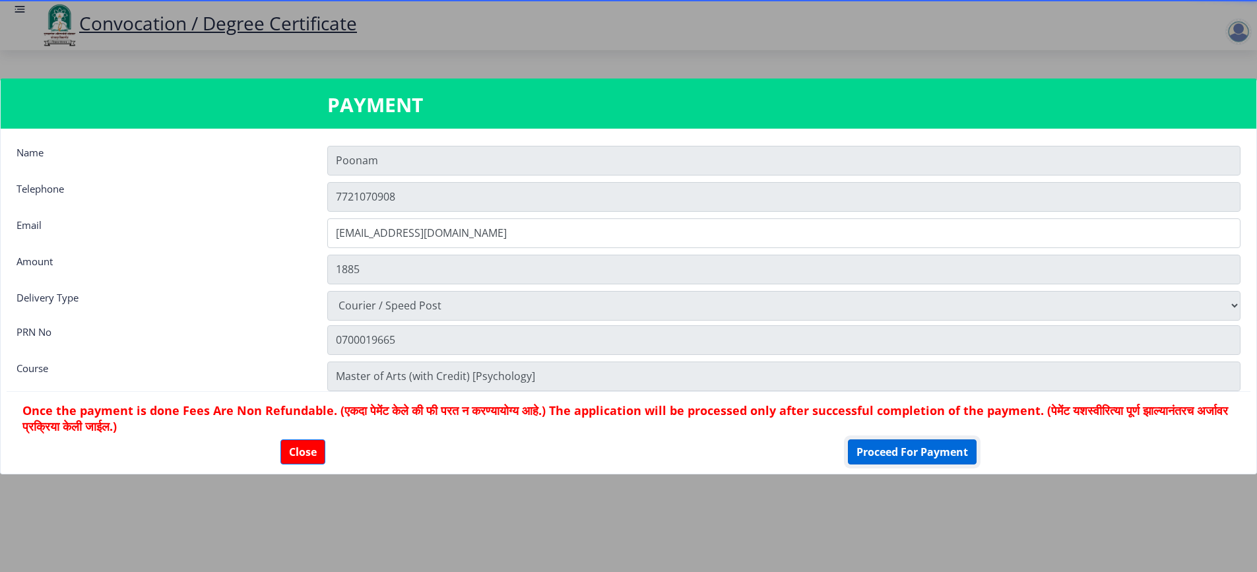
click at [864, 461] on button "Proceed For Payment" at bounding box center [912, 451] width 129 height 25
click at [865, 460] on button "Proceed For Payment" at bounding box center [912, 451] width 129 height 25
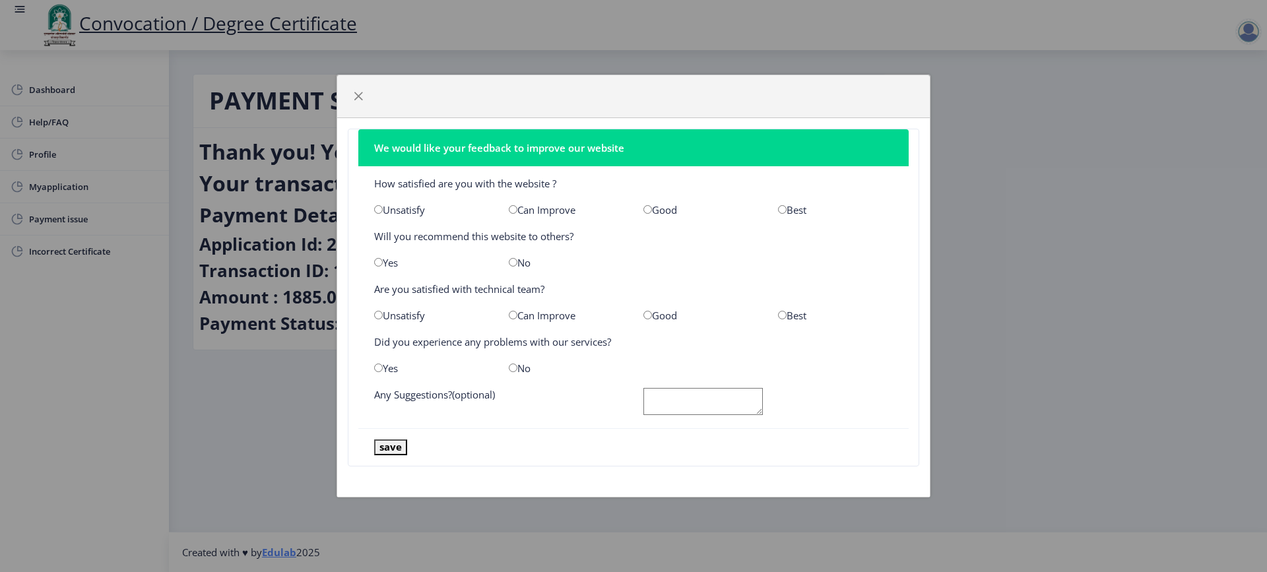
click at [794, 208] on div "Best" at bounding box center [835, 209] width 135 height 13
click at [781, 207] on input "radio" at bounding box center [782, 209] width 9 height 9
radio input "true"
click at [516, 261] on input "radio" at bounding box center [513, 262] width 9 height 9
radio input "true"
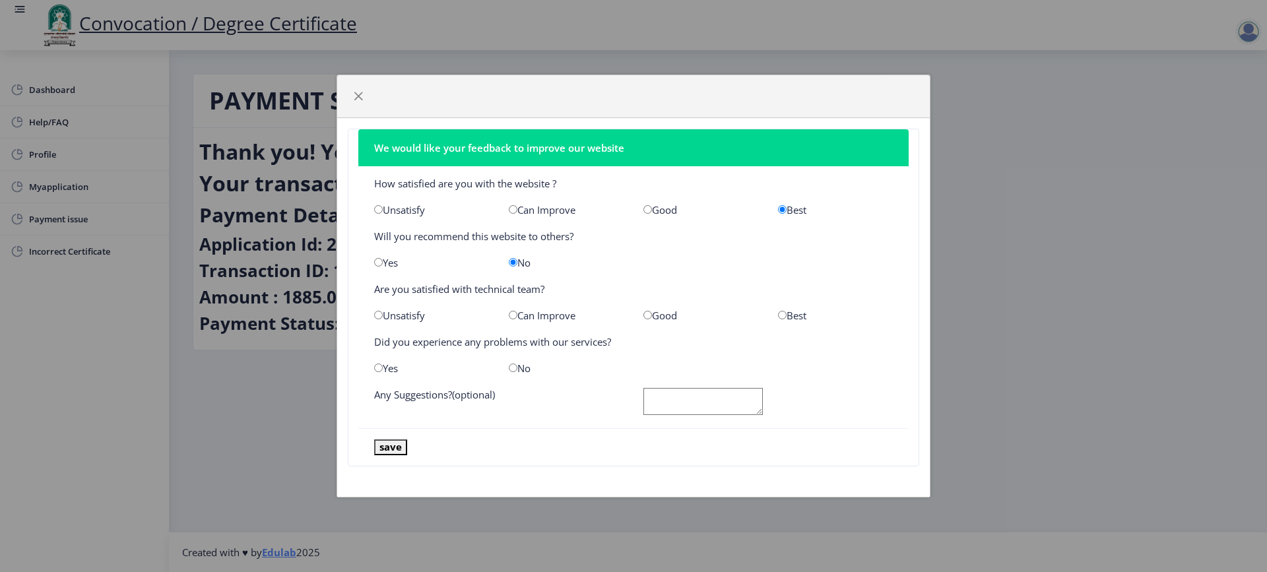
click at [782, 310] on div "Best" at bounding box center [835, 315] width 135 height 13
click at [513, 368] on input "radio" at bounding box center [513, 368] width 9 height 9
radio input "true"
click at [388, 442] on button "save" at bounding box center [390, 446] width 33 height 15
click at [384, 446] on button "save" at bounding box center [390, 446] width 33 height 15
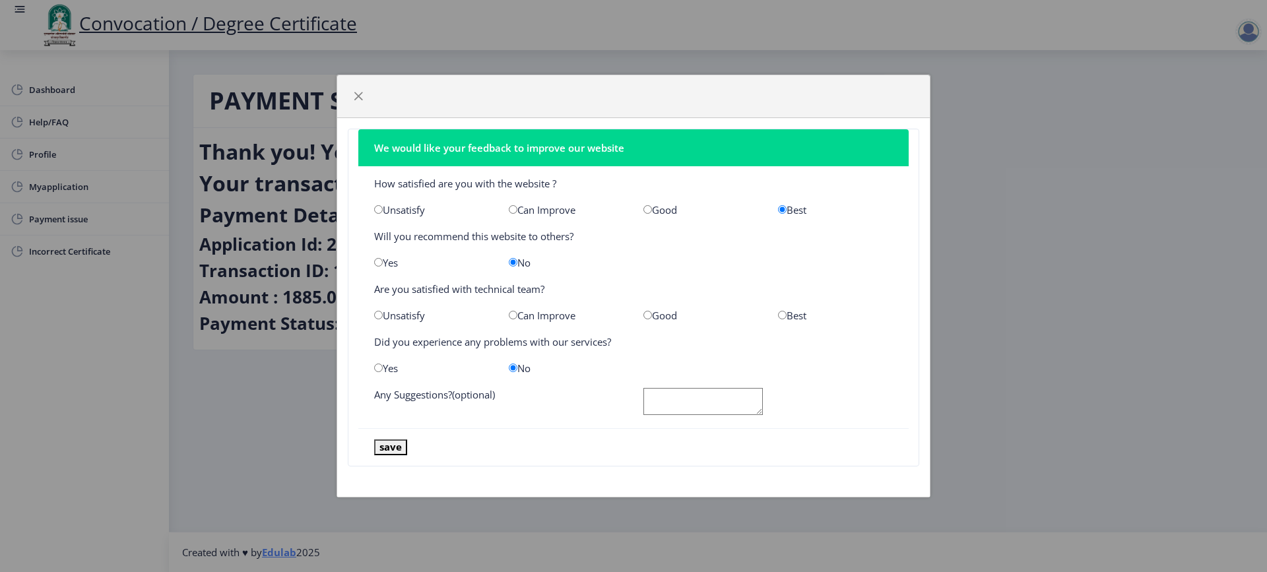
click at [668, 403] on textarea at bounding box center [702, 401] width 119 height 27
type textarea "NO"
click at [408, 448] on nb-card-footer "save" at bounding box center [633, 447] width 550 height 38
click at [396, 448] on button "save" at bounding box center [390, 446] width 33 height 15
click at [386, 457] on nb-card-footer "save" at bounding box center [633, 447] width 550 height 38
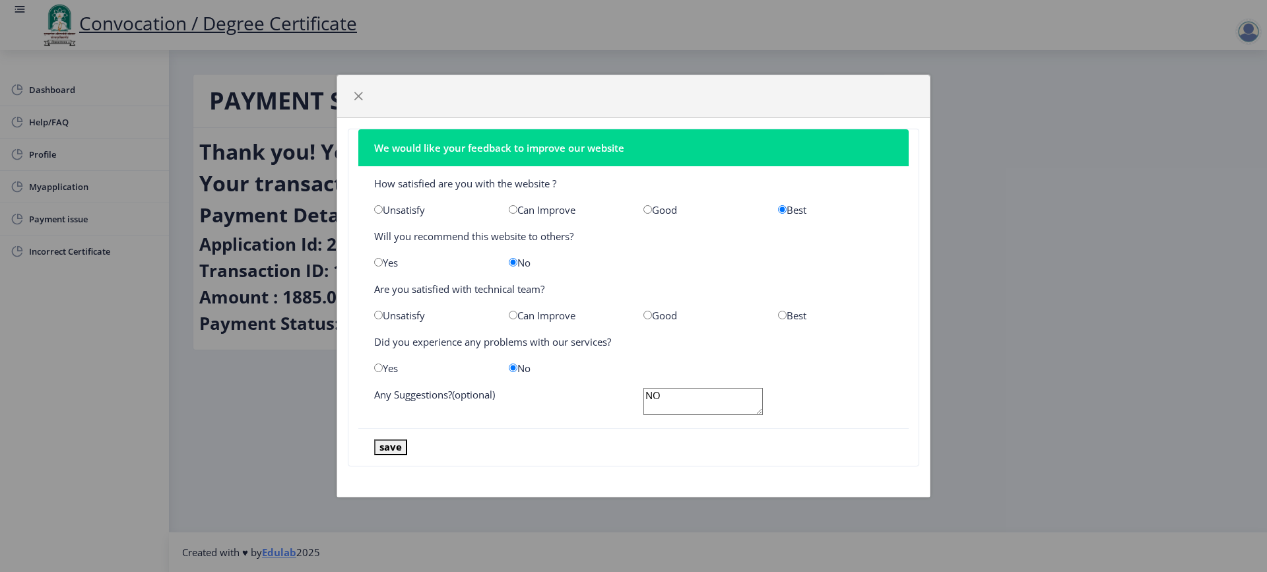
click at [781, 318] on input "radio" at bounding box center [782, 315] width 9 height 9
radio input "true"
click at [391, 443] on button "save" at bounding box center [390, 446] width 33 height 15
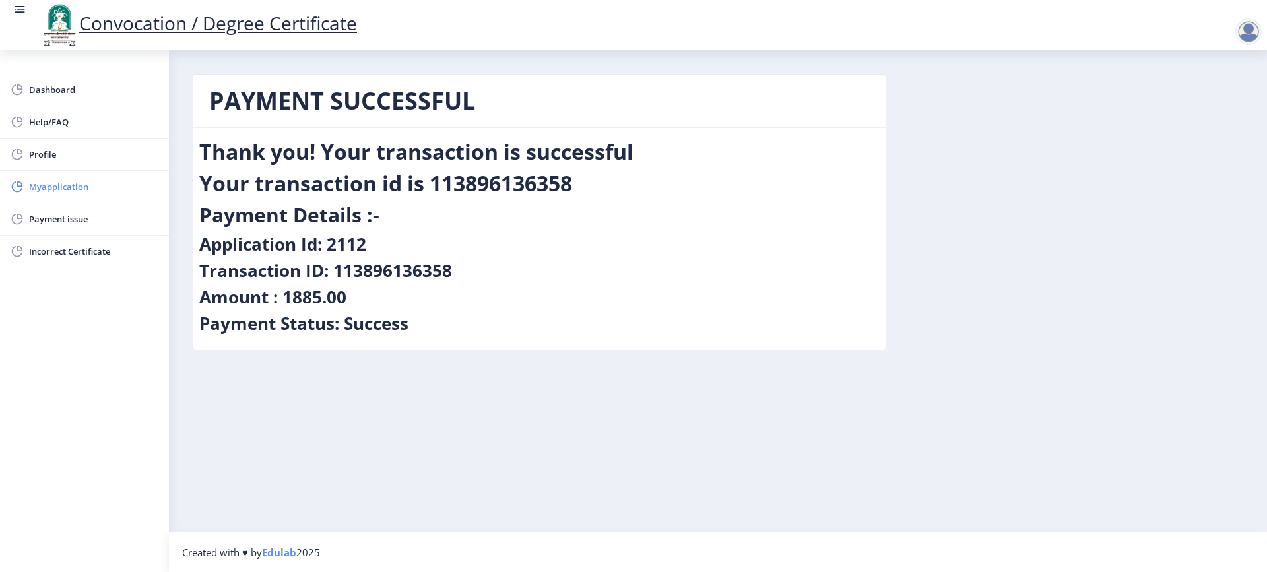
click at [89, 188] on span "Myapplication" at bounding box center [93, 187] width 129 height 16
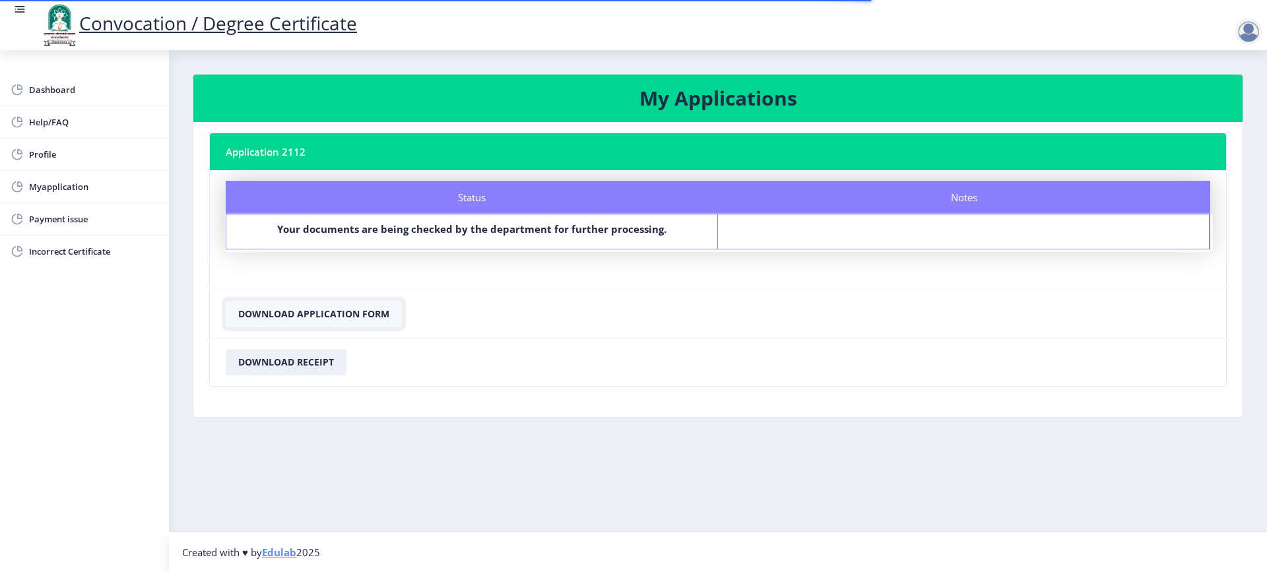
click at [364, 307] on button "Download Application Form" at bounding box center [314, 314] width 176 height 26
click at [321, 351] on button "Download Receipt" at bounding box center [286, 362] width 121 height 26
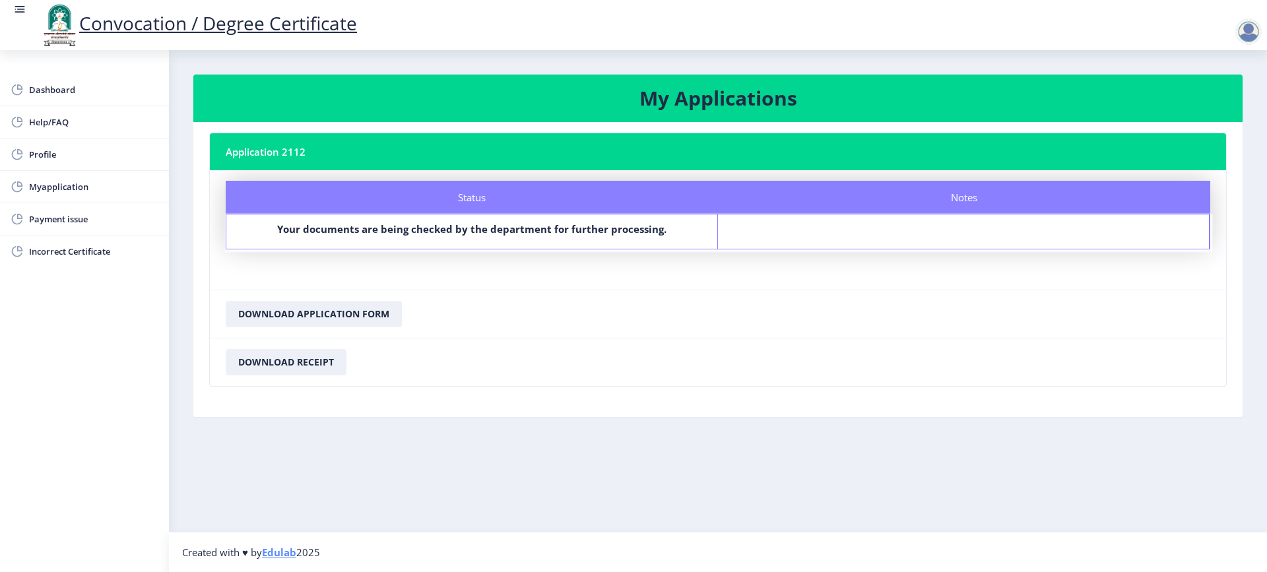
click at [1254, 31] on div at bounding box center [1248, 31] width 26 height 26
click at [1201, 101] on span "Log out" at bounding box center [1214, 103] width 84 height 16
